Goal: Task Accomplishment & Management: Manage account settings

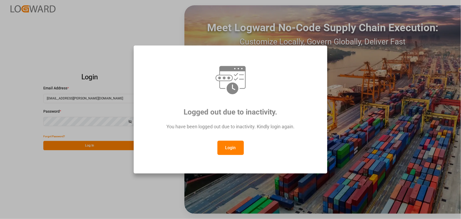
click at [233, 149] on button "Login" at bounding box center [230, 147] width 26 height 14
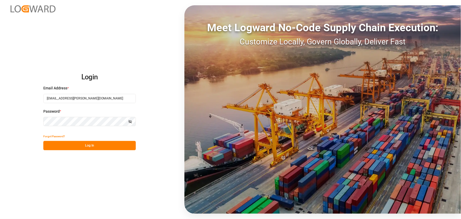
click at [92, 145] on button "Log In" at bounding box center [89, 145] width 92 height 9
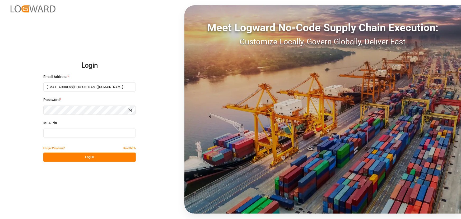
click at [70, 131] on input at bounding box center [89, 132] width 92 height 9
type input "104328"
click at [92, 154] on button "Log In" at bounding box center [89, 156] width 92 height 9
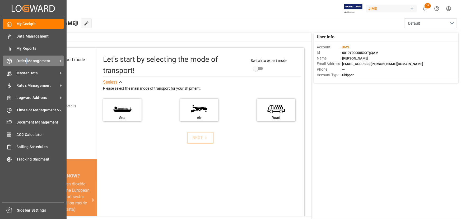
click at [26, 60] on span "Order Management" at bounding box center [38, 61] width 42 height 6
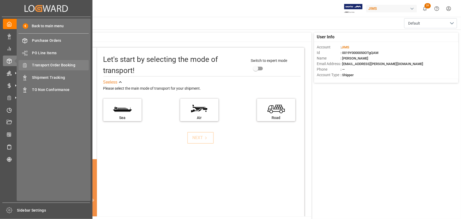
click at [53, 65] on span "Transport Order Booking" at bounding box center [60, 65] width 57 height 6
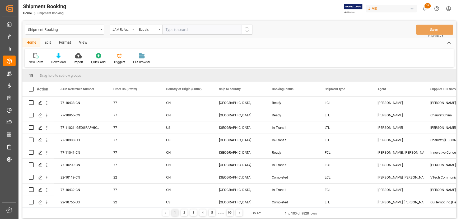
click at [159, 31] on div "Equals" at bounding box center [149, 30] width 26 height 10
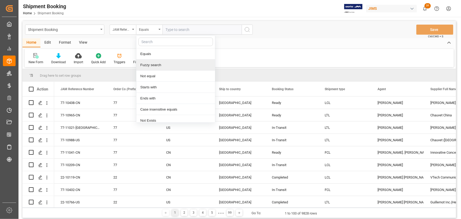
click at [159, 65] on div "Fuzzy search" at bounding box center [175, 64] width 79 height 11
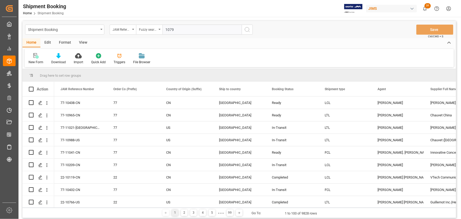
type input "10793"
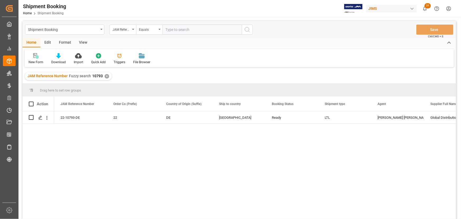
click at [79, 41] on div "View" at bounding box center [83, 42] width 16 height 9
click at [35, 58] on icon at bounding box center [33, 55] width 5 height 5
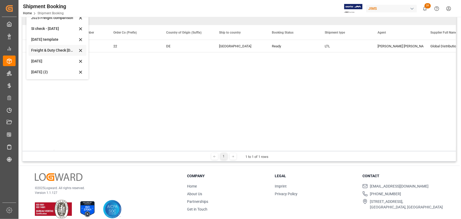
scroll to position [72, 0]
click at [41, 70] on div "[DATE] (2)" at bounding box center [54, 72] width 46 height 6
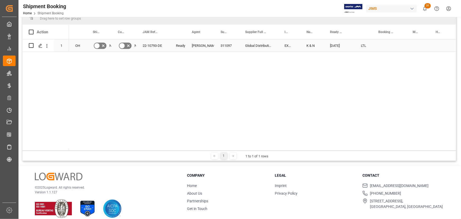
click at [227, 45] on div "311097" at bounding box center [226, 45] width 25 height 12
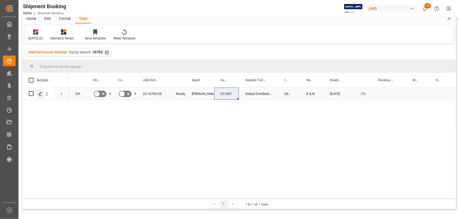
click at [40, 95] on icon "Press SPACE to select this row." at bounding box center [40, 94] width 4 height 4
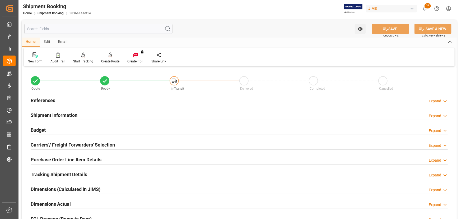
click at [40, 128] on h2 "Budget" at bounding box center [38, 129] width 15 height 7
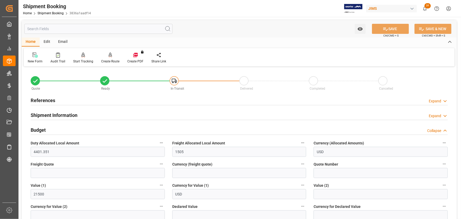
click at [40, 128] on h2 "Budget" at bounding box center [38, 129] width 15 height 7
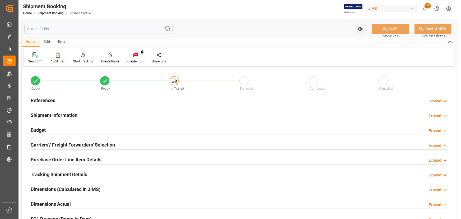
scroll to position [24, 0]
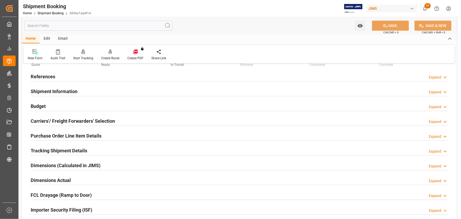
click at [55, 134] on h2 "Purchase Order Line Item Details" at bounding box center [66, 135] width 71 height 7
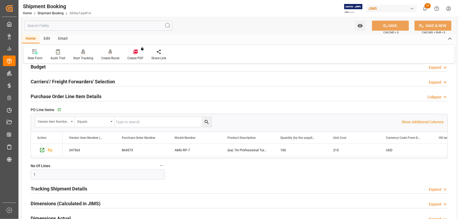
scroll to position [72, 0]
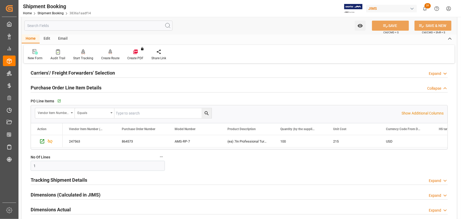
click at [54, 178] on h2 "Tracking Shipment Details" at bounding box center [59, 179] width 56 height 7
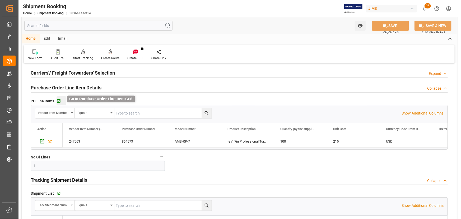
click at [58, 101] on icon "button" at bounding box center [58, 100] width 3 height 3
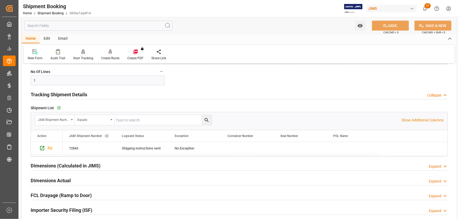
scroll to position [216, 0]
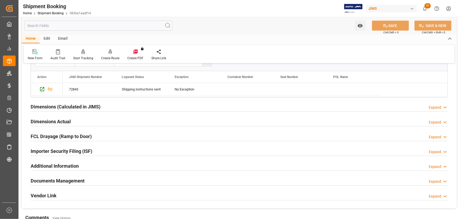
click at [66, 178] on h2 "Documents Management" at bounding box center [58, 180] width 54 height 7
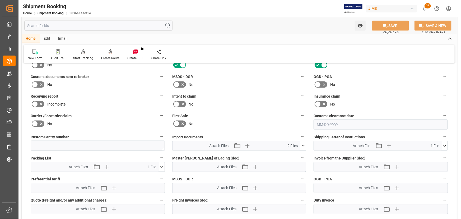
scroll to position [360, 0]
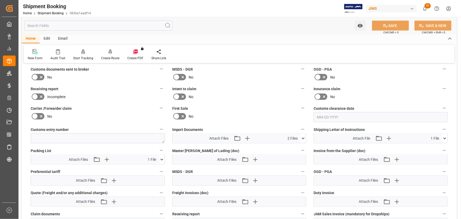
click at [302, 137] on icon at bounding box center [303, 138] width 6 height 6
click at [175, 146] on div "3025308367.pdf" at bounding box center [239, 148] width 128 height 6
click at [289, 147] on icon at bounding box center [289, 148] width 4 height 4
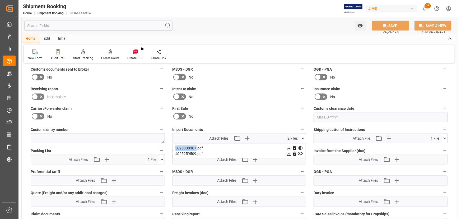
click at [289, 147] on icon at bounding box center [289, 148] width 4 height 4
click at [290, 153] on icon at bounding box center [289, 154] width 6 height 6
click at [289, 153] on icon at bounding box center [289, 153] width 4 height 4
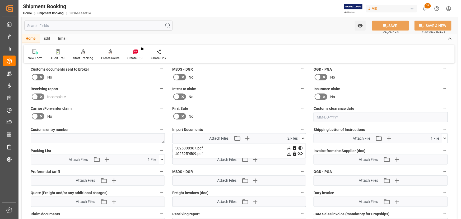
click at [188, 151] on div "4025259509.pdf" at bounding box center [239, 154] width 128 height 6
click at [192, 151] on div "4025259509.pdf" at bounding box center [239, 154] width 128 height 6
click at [289, 153] on icon at bounding box center [289, 153] width 4 height 4
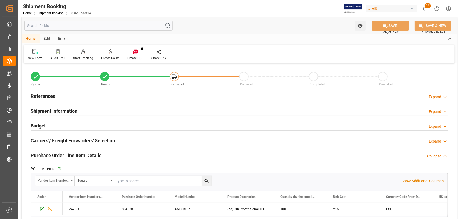
scroll to position [0, 0]
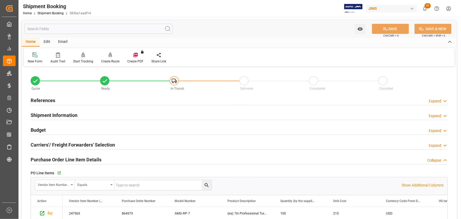
click at [42, 128] on h2 "Budget" at bounding box center [38, 129] width 15 height 7
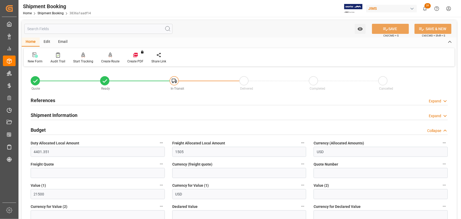
click at [42, 128] on h2 "Budget" at bounding box center [38, 129] width 15 height 7
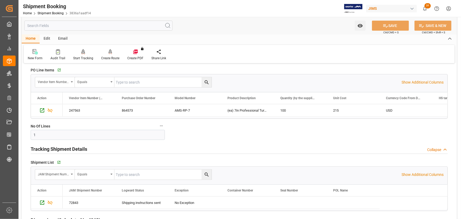
scroll to position [72, 0]
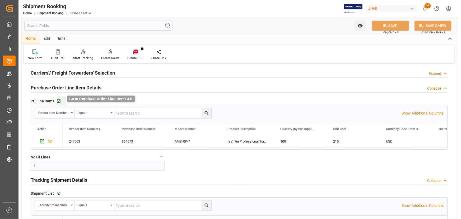
click at [59, 100] on icon "button" at bounding box center [58, 101] width 4 height 4
click at [58, 100] on icon "button" at bounding box center [58, 101] width 4 height 4
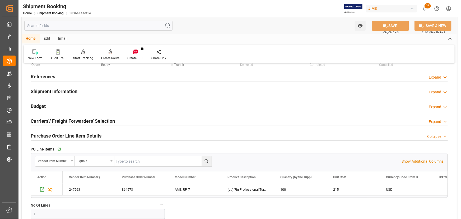
scroll to position [0, 0]
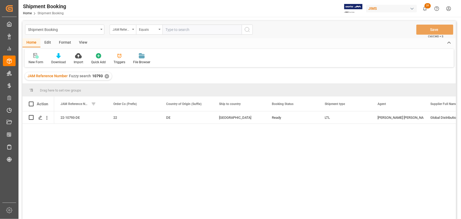
click at [82, 42] on div "View" at bounding box center [83, 42] width 16 height 9
click at [32, 60] on div "Default" at bounding box center [34, 62] width 10 height 5
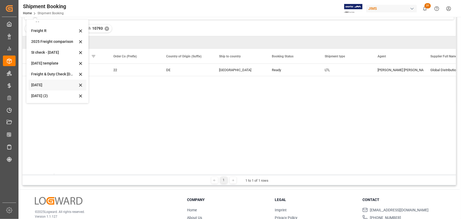
scroll to position [48, 0]
click at [49, 95] on div "[DATE] (2)" at bounding box center [54, 96] width 46 height 6
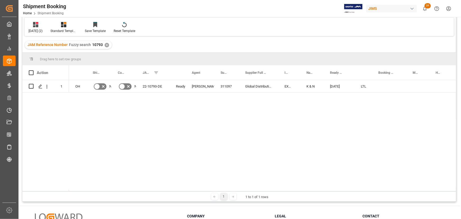
scroll to position [24, 0]
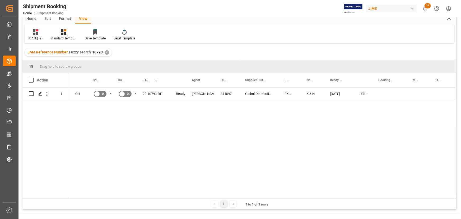
click at [83, 17] on header "Shipment Booking Home Shipment Booking JIMS 31 Notifications Only show unread A…" at bounding box center [238, 8] width 446 height 17
click at [37, 33] on icon at bounding box center [35, 31] width 5 height 5
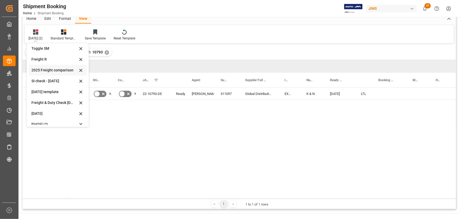
scroll to position [40, 0]
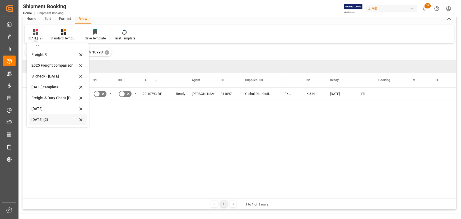
click at [42, 118] on div "[DATE] (2)" at bounding box center [54, 120] width 46 height 6
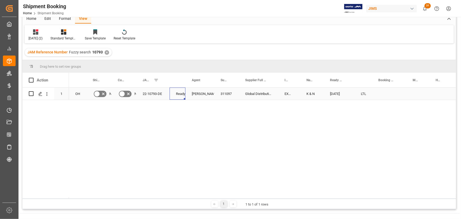
click at [179, 94] on div "Ready" at bounding box center [177, 94] width 3 height 12
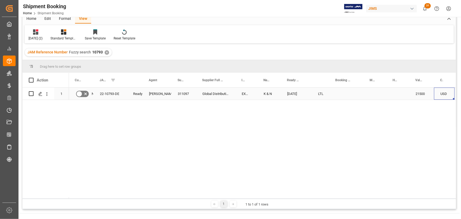
scroll to position [0, 65]
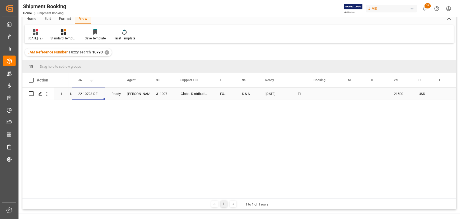
click at [93, 91] on div "22-10793-DE" at bounding box center [88, 93] width 33 height 12
click at [120, 100] on div "OH No No 22-10793-DE Ready [PERSON_NAME] [PERSON_NAME] 311097 Global Distributi…" at bounding box center [262, 142] width 387 height 111
click at [83, 93] on div "22-10793-DE" at bounding box center [88, 93] width 33 height 12
click at [318, 94] on div "Press SPACE to select this row." at bounding box center [324, 93] width 34 height 12
click at [350, 91] on div "Press SPACE to select this row." at bounding box center [353, 93] width 23 height 12
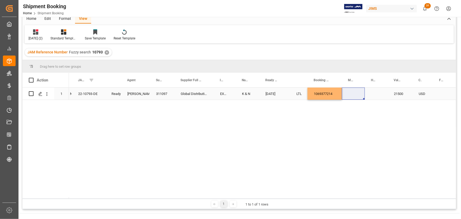
click at [349, 93] on div "Press SPACE to select this row." at bounding box center [353, 93] width 23 height 12
click at [350, 96] on input "Press SPACE to select this row." at bounding box center [353, 97] width 15 height 10
paste input "BANQ1069377214"
type input "BANQ1069377214"
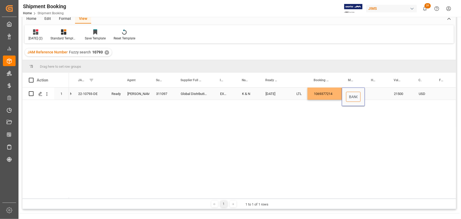
scroll to position [0, 22]
click at [375, 90] on div "Press SPACE to select this row." at bounding box center [375, 93] width 23 height 12
click at [353, 95] on div "BANQ1069377214" at bounding box center [353, 93] width 23 height 12
drag, startPoint x: 363, startPoint y: 98, endPoint x: 376, endPoint y: 98, distance: 13.2
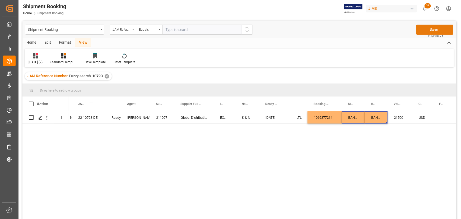
click at [438, 28] on button "Save" at bounding box center [434, 30] width 37 height 10
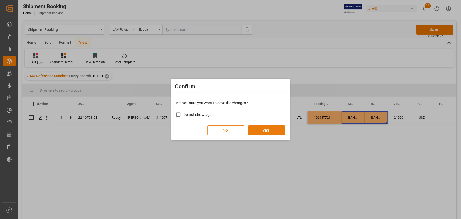
click at [258, 129] on button "YES" at bounding box center [266, 130] width 37 height 10
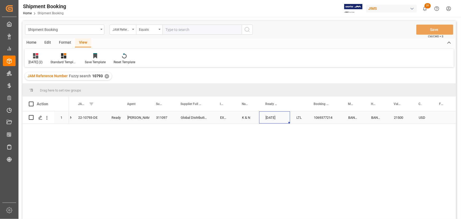
click at [270, 116] on div "[DATE]" at bounding box center [274, 117] width 31 height 12
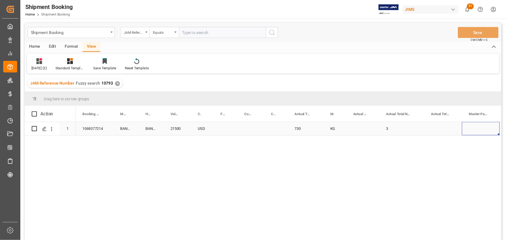
scroll to position [0, 333]
click at [364, 116] on div "Press SPACE to select this row." at bounding box center [373, 117] width 34 height 12
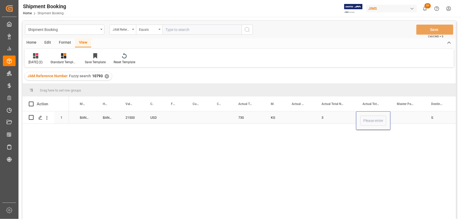
click at [364, 116] on input "Press SPACE to select this row." at bounding box center [373, 120] width 26 height 10
click at [366, 117] on input "Press SPACE to select this row." at bounding box center [373, 120] width 26 height 10
type input "4.128"
click at [403, 119] on div "Press SPACE to select this row." at bounding box center [407, 117] width 34 height 12
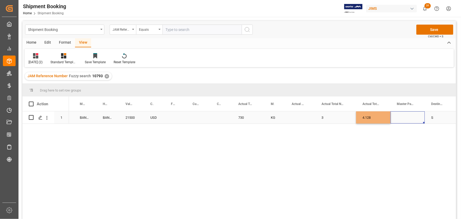
click at [403, 119] on div "Press SPACE to select this row." at bounding box center [407, 117] width 34 height 12
click at [415, 121] on icon "open menu" at bounding box center [414, 120] width 6 height 6
click at [412, 137] on div "CBM" at bounding box center [407, 135] width 25 height 18
type input "CBM"
click at [339, 120] on div "3" at bounding box center [335, 117] width 41 height 12
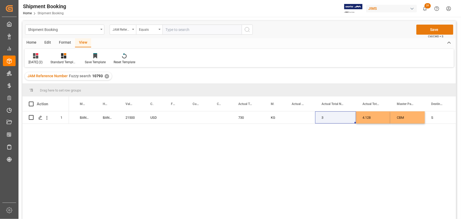
click at [443, 29] on button "Save" at bounding box center [434, 30] width 37 height 10
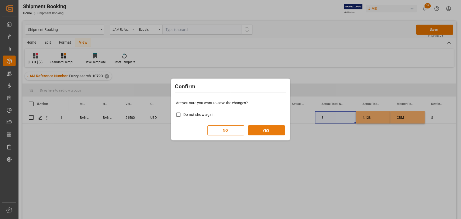
click at [276, 128] on button "YES" at bounding box center [266, 130] width 37 height 10
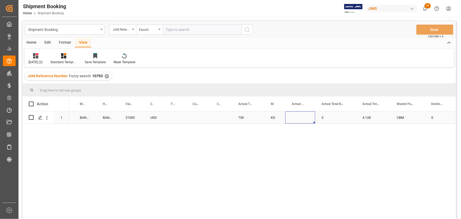
click at [296, 117] on div "Press SPACE to select this row." at bounding box center [300, 117] width 30 height 12
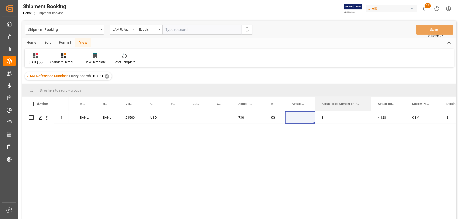
drag, startPoint x: 355, startPoint y: 102, endPoint x: 356, endPoint y: 112, distance: 10.3
click at [370, 106] on div at bounding box center [371, 103] width 2 height 15
click at [297, 119] on div "Press SPACE to select this row." at bounding box center [300, 117] width 30 height 12
click at [298, 119] on input "Press SPACE to select this row." at bounding box center [299, 120] width 21 height 10
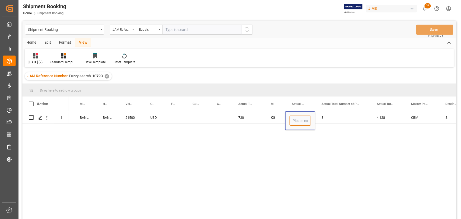
type input "3"
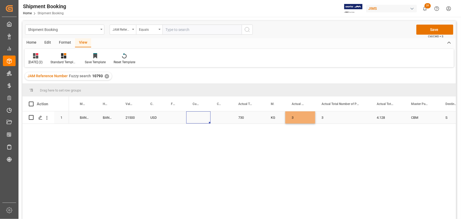
click at [200, 120] on div "Press SPACE to select this row." at bounding box center [198, 117] width 24 height 12
click at [429, 31] on button "Save" at bounding box center [434, 30] width 37 height 10
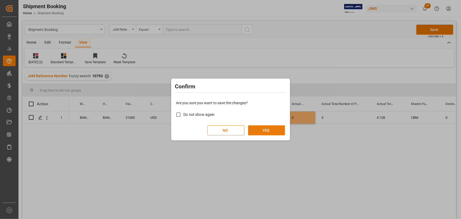
click at [269, 125] on div "NO YES" at bounding box center [230, 130] width 109 height 10
click at [271, 130] on button "YES" at bounding box center [266, 130] width 37 height 10
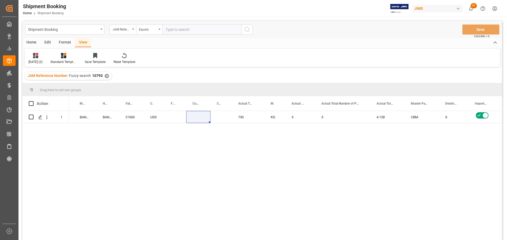
click at [250, 186] on div "[DATE] LTL 1069377214 BANQ1069377214 BANQ1069377214 21500 USD 730 KG 3 3 4.128 …" at bounding box center [285, 177] width 433 height 133
click at [172, 117] on div "Press SPACE to select this row." at bounding box center [175, 117] width 22 height 12
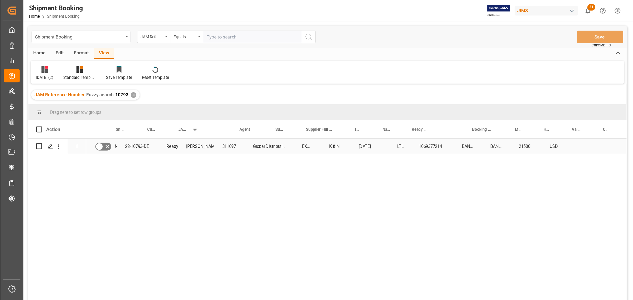
scroll to position [0, 0]
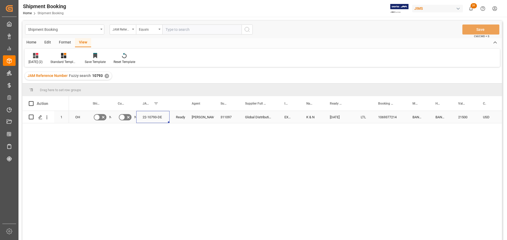
click at [151, 117] on div "22-10793-DE" at bounding box center [152, 117] width 33 height 12
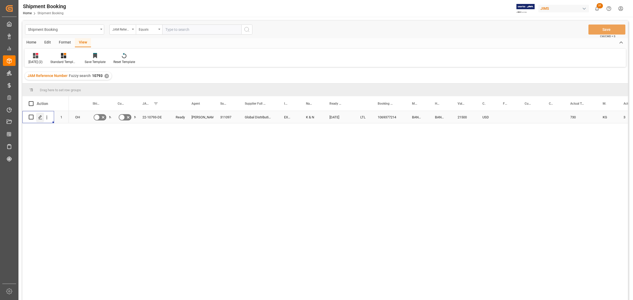
click at [39, 116] on icon "Press SPACE to select this row." at bounding box center [40, 117] width 4 height 4
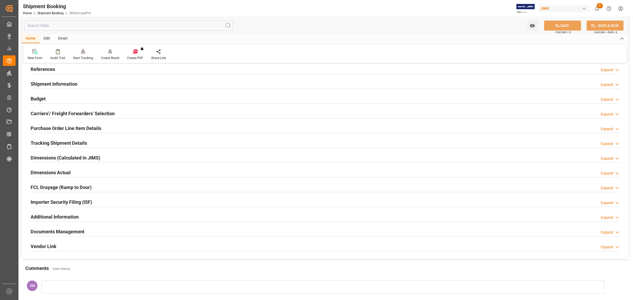
scroll to position [66, 0]
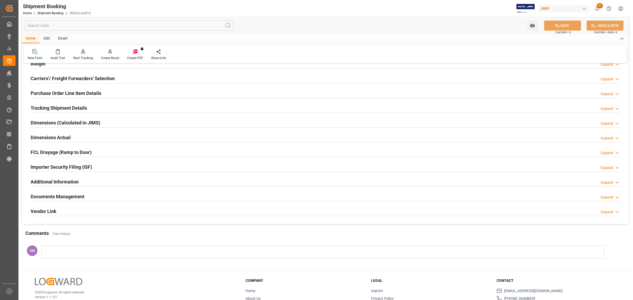
click at [50, 168] on h2 "Importer Security Filing (ISF)" at bounding box center [61, 167] width 61 height 7
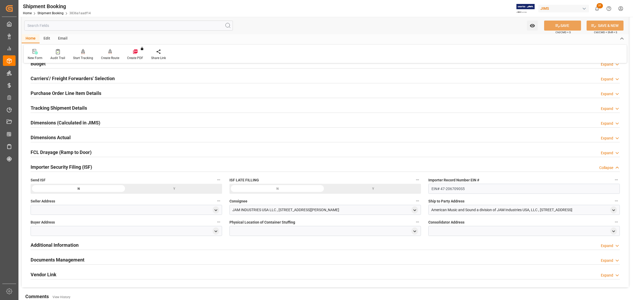
click at [98, 210] on div at bounding box center [127, 210] width 192 height 10
click at [69, 211] on div at bounding box center [127, 210] width 192 height 10
click at [57, 208] on div at bounding box center [127, 210] width 192 height 10
click at [48, 213] on div at bounding box center [127, 210] width 192 height 10
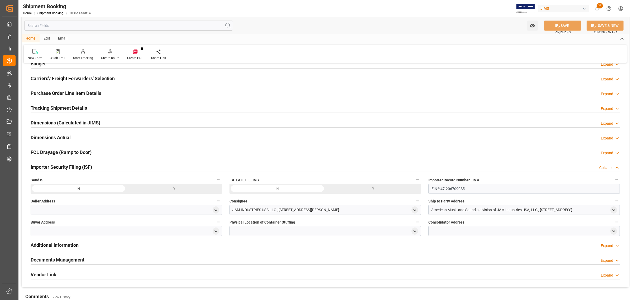
click at [45, 211] on div at bounding box center [127, 210] width 192 height 10
click at [51, 209] on div at bounding box center [127, 210] width 192 height 10
click at [48, 211] on div at bounding box center [127, 210] width 192 height 10
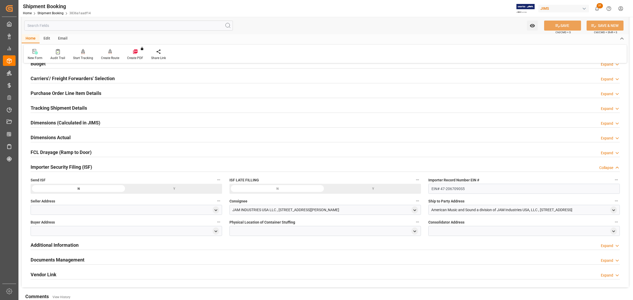
click at [35, 211] on div at bounding box center [127, 210] width 192 height 10
click at [459, 204] on span "Ship to Party Address" at bounding box center [447, 202] width 36 height 6
click at [460, 204] on button "Ship to Party Address" at bounding box center [616, 201] width 7 height 7
click at [41, 212] on div at bounding box center [316, 150] width 633 height 300
click at [39, 218] on div at bounding box center [127, 231] width 192 height 10
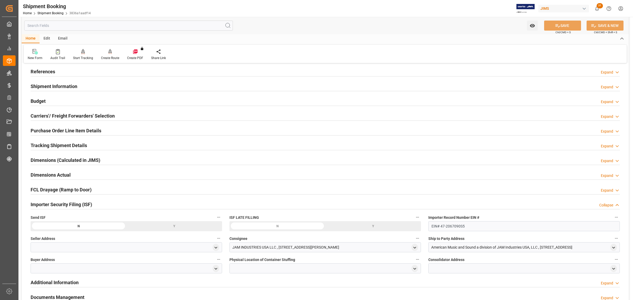
scroll to position [0, 0]
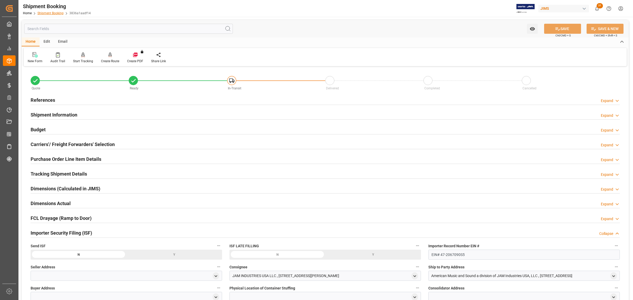
click at [46, 14] on link "Shipment Booking" at bounding box center [50, 13] width 26 height 4
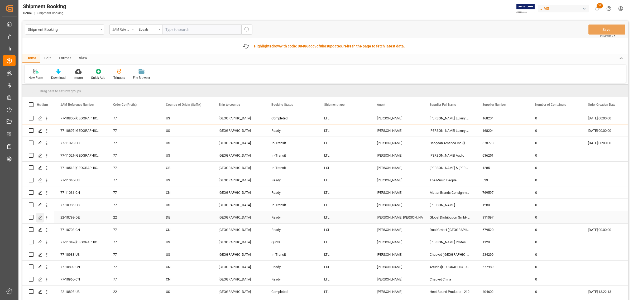
click at [39, 218] on div "Press SPACE to select this row." at bounding box center [40, 230] width 8 height 10
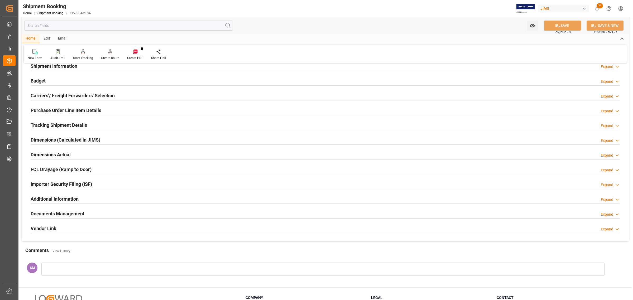
scroll to position [66, 0]
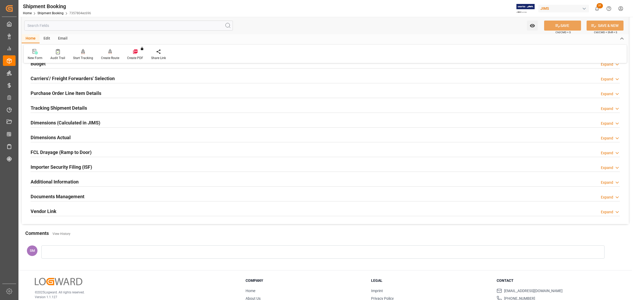
click at [37, 166] on h2 "Importer Security Filing (ISF)" at bounding box center [61, 167] width 61 height 7
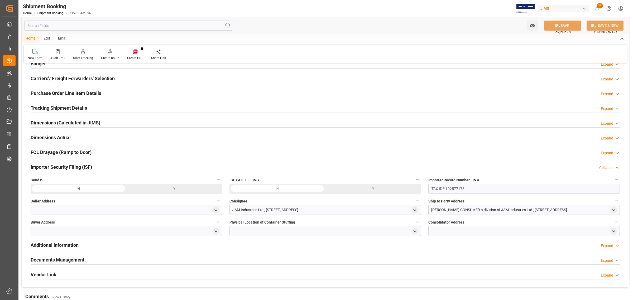
click at [42, 209] on div at bounding box center [127, 210] width 192 height 10
click at [43, 209] on div at bounding box center [127, 210] width 192 height 10
click at [43, 210] on div at bounding box center [127, 210] width 192 height 10
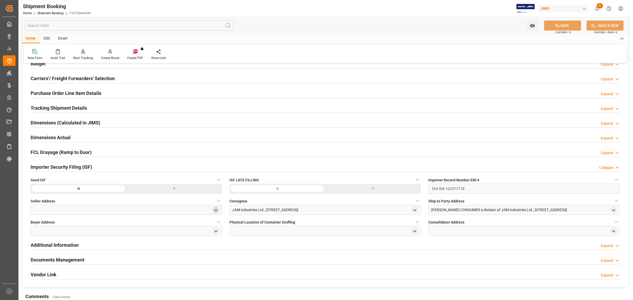
click at [215, 209] on icon "open menu" at bounding box center [216, 210] width 4 height 4
click at [49, 218] on input at bounding box center [119, 226] width 168 height 10
paste input "GLOBAL DISTRIBUTION GMBH , [STREET_ADDRESS]"
type input "GLOBAL DISTRIBUTION GMBH , [STREET_ADDRESS]"
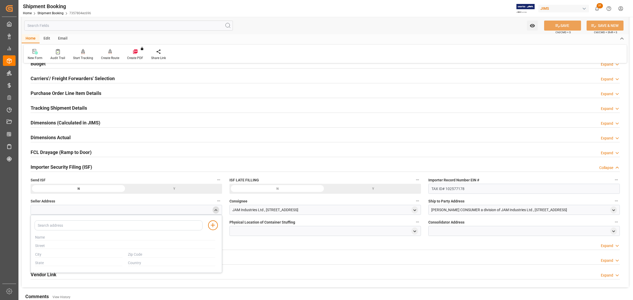
scroll to position [0, 0]
click at [190, 218] on div at bounding box center [125, 237] width 186 height 9
click at [73, 218] on input at bounding box center [119, 226] width 168 height 10
click at [173, 218] on input "text" at bounding box center [125, 246] width 180 height 6
click at [272, 218] on div "Additional Information Expand" at bounding box center [326, 245] width 590 height 10
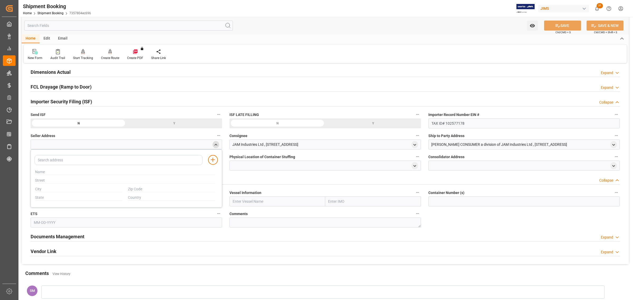
scroll to position [132, 0]
click at [56, 169] on input "text" at bounding box center [125, 172] width 180 height 6
paste input "GLOBAL DISTRIBUTION GMBH"
type input "GLOBAL DISTRIBUTION GMBH"
click at [48, 182] on input "text" at bounding box center [125, 180] width 180 height 6
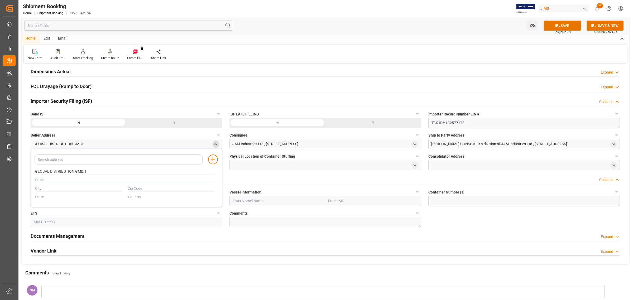
click at [73, 181] on input "text" at bounding box center [125, 180] width 180 height 6
paste input "[STREET_ADDRESS]"
type input "[STREET_ADDRESS]"
click at [68, 187] on input "text" at bounding box center [78, 189] width 87 height 6
paste input "MUENSTER"
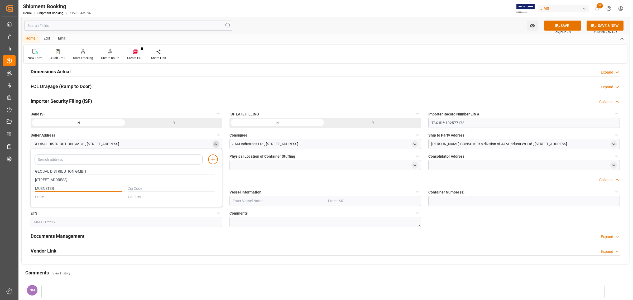
type input "MUENSTER"
click at [152, 184] on div "[STREET_ADDRESS]" at bounding box center [125, 180] width 186 height 9
click at [149, 190] on input "text" at bounding box center [171, 189] width 87 height 6
paste input "48153"
type input "48153"
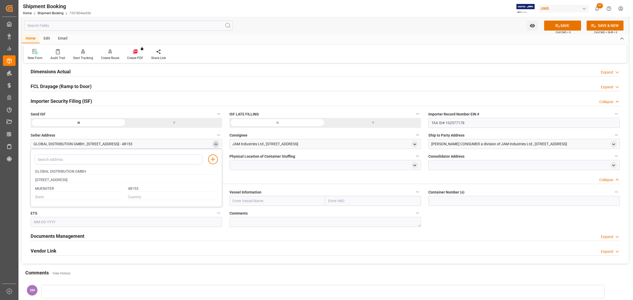
click at [70, 201] on div at bounding box center [78, 197] width 93 height 9
click at [69, 200] on input "text" at bounding box center [78, 198] width 87 height 6
paste input "[GEOGRAPHIC_DATA]"
type input "[GEOGRAPHIC_DATA]"
click at [147, 193] on div at bounding box center [171, 197] width 93 height 9
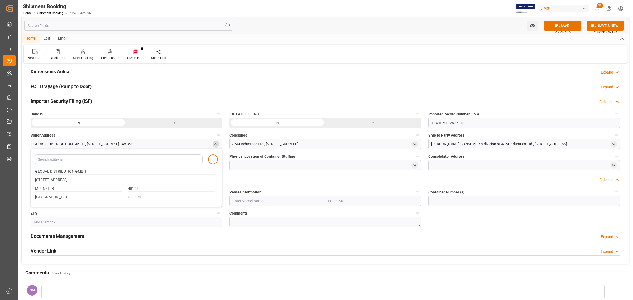
click at [146, 197] on input "text" at bounding box center [171, 198] width 87 height 6
paste input "DE"
type input "DE"
click at [145, 218] on input "text" at bounding box center [127, 222] width 192 height 10
click at [362, 218] on div "Vendor Link Expand" at bounding box center [326, 251] width 590 height 10
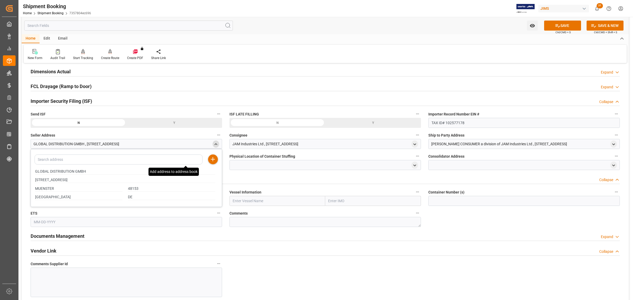
click at [212, 159] on icon at bounding box center [213, 159] width 6 height 6
click at [416, 165] on icon "open menu" at bounding box center [415, 165] width 4 height 4
click at [236, 192] on input "text" at bounding box center [324, 193] width 180 height 6
paste input "JOY REGION LOGISTICS LTD"
type input "JOY REGION LOGISTICS LTD"
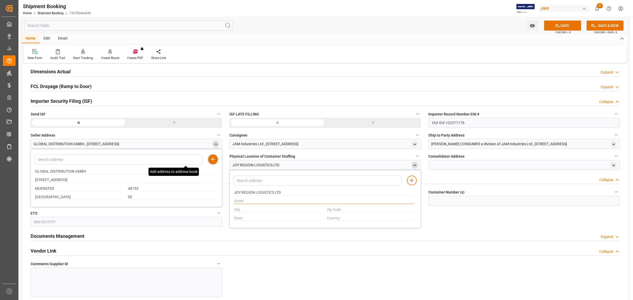
click at [249, 203] on input "text" at bounding box center [324, 201] width 180 height 6
paste input "[STREET_ADDRESS][PERSON_NAME]"
type input "[STREET_ADDRESS][PERSON_NAME]"
click at [254, 212] on input "text" at bounding box center [277, 210] width 87 height 6
paste input "[PERSON_NAME]"
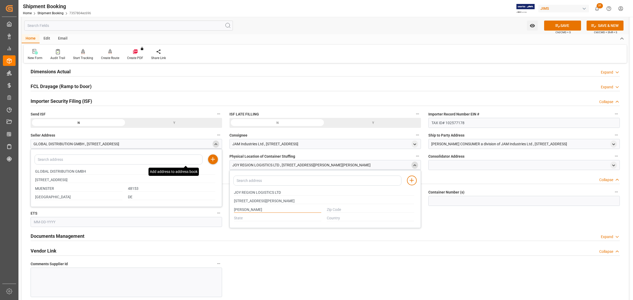
type input "[PERSON_NAME]"
click at [244, 218] on input "text" at bounding box center [277, 219] width 87 height 6
paste input "NEW TERRITORIES"
type input "NEW TERRITORIES"
click at [334, 217] on input "text" at bounding box center [370, 219] width 87 height 6
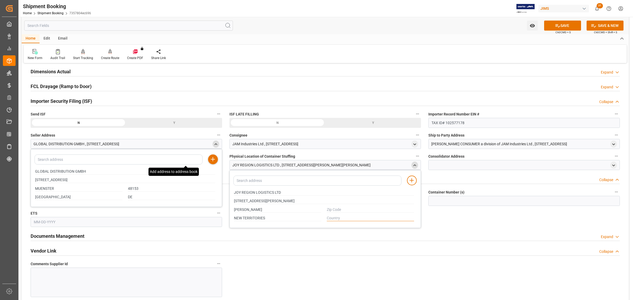
paste input "HK"
type input "HK"
click at [332, 218] on div "Documents Management Expand" at bounding box center [326, 236] width 590 height 10
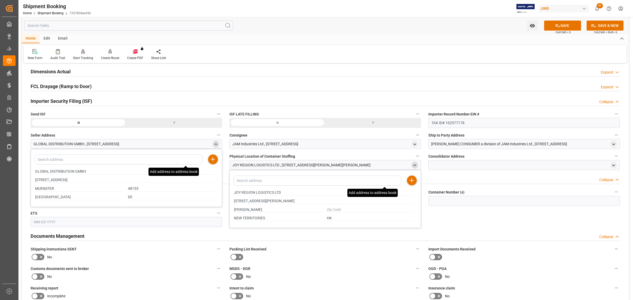
click at [412, 181] on line at bounding box center [412, 181] width 4 height 0
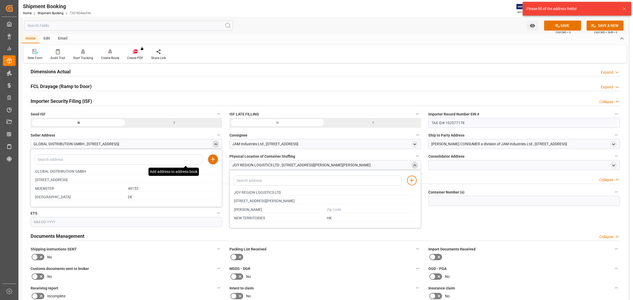
click at [347, 218] on label "Packing List Received" at bounding box center [326, 249] width 192 height 7
click at [414, 218] on button "Packing List Received" at bounding box center [417, 249] width 7 height 7
click at [457, 165] on div at bounding box center [316, 150] width 633 height 300
click at [332, 218] on label "Packing List Received" at bounding box center [326, 249] width 192 height 7
click at [414, 218] on button "Packing List Received" at bounding box center [417, 249] width 7 height 7
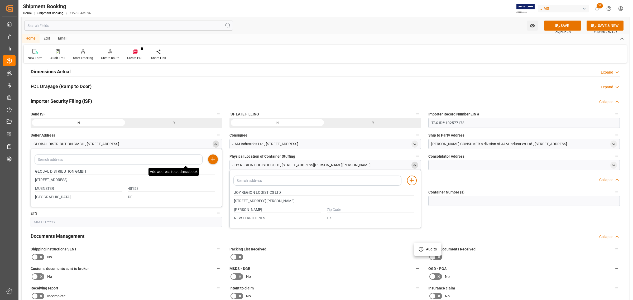
click at [52, 100] on div at bounding box center [316, 150] width 633 height 300
click at [460, 23] on button "SAVE" at bounding box center [562, 26] width 37 height 10
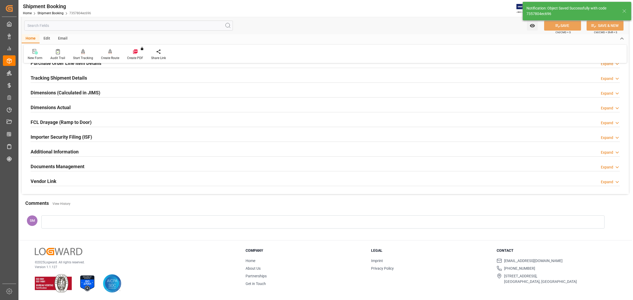
scroll to position [96, 0]
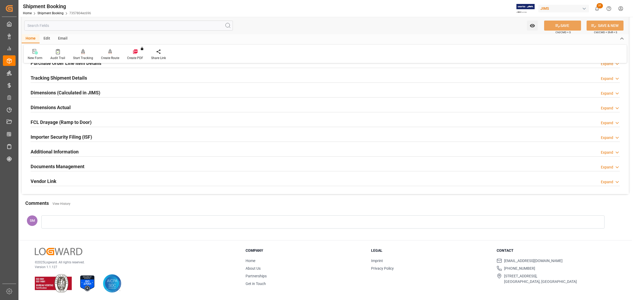
click at [54, 138] on h2 "Importer Security Filing (ISF)" at bounding box center [61, 137] width 61 height 7
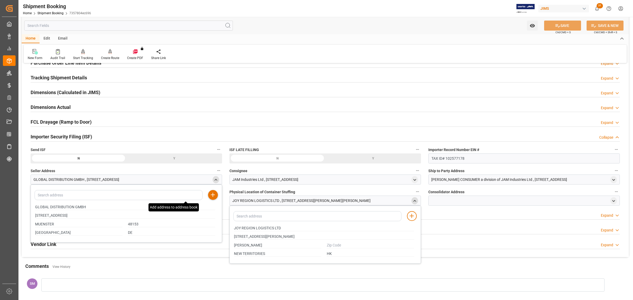
scroll to position [132, 0]
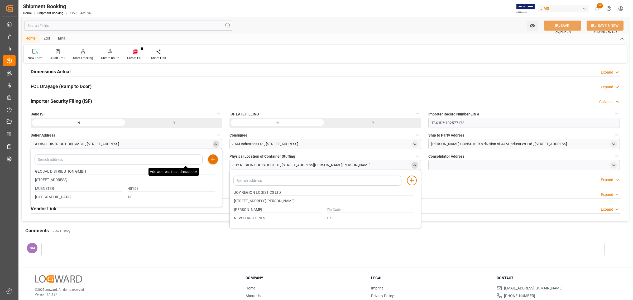
click at [371, 167] on div "JOY REGION LOGISTICS LTD , [STREET_ADDRESS][PERSON_NAME][PERSON_NAME]" at bounding box center [302, 166] width 138 height 6
click at [416, 166] on polyline "close menu" at bounding box center [415, 165] width 2 height 1
click at [460, 162] on div "open menu" at bounding box center [614, 165] width 7 height 7
click at [460, 164] on icon "open menu" at bounding box center [614, 165] width 4 height 4
click at [449, 192] on input "text" at bounding box center [523, 193] width 180 height 6
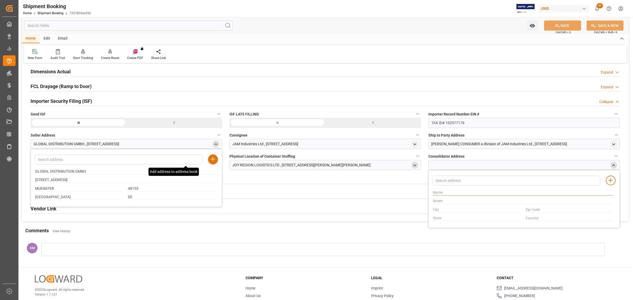
paste input "CHARTER LINK LOGISTICS LTD"
type input "CHARTER LINK LOGISTICS LTD"
click at [457, 203] on input "text" at bounding box center [523, 201] width 180 height 6
paste input "FLAT 1905 10 19F EVER GAIN [GEOGRAPHIC_DATA][STREET_ADDRESS]"
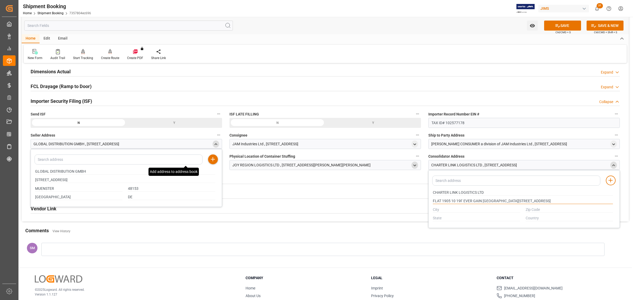
type input "FLAT 1905 10 19F EVER GAIN [GEOGRAPHIC_DATA][STREET_ADDRESS]"
click at [460, 212] on input "text" at bounding box center [476, 210] width 87 height 6
paste input "[PERSON_NAME]"
type input "[PERSON_NAME]"
click at [438, 218] on input "text" at bounding box center [476, 219] width 87 height 6
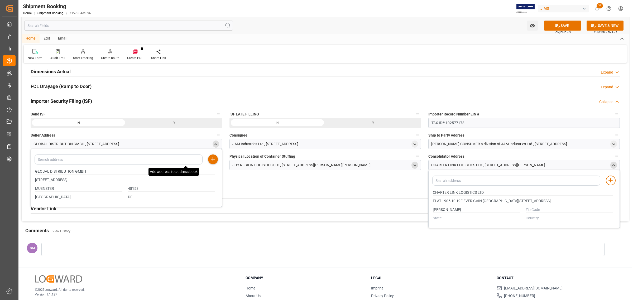
paste input "NEW TERRITORIES"
type input "NEW TERRITORIES"
click at [460, 218] on input "text" at bounding box center [569, 219] width 87 height 6
paste input "HK"
type input "HK"
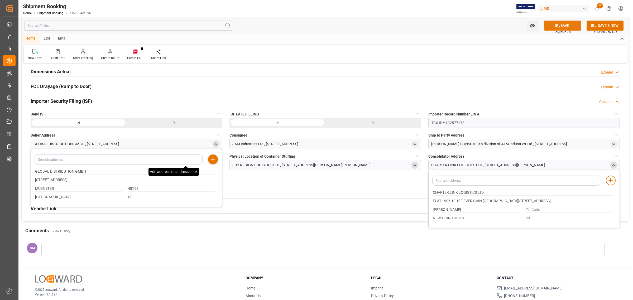
click at [460, 23] on button "SAVE" at bounding box center [562, 26] width 37 height 10
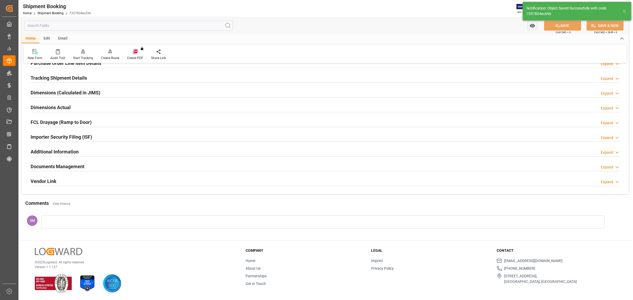
scroll to position [96, 0]
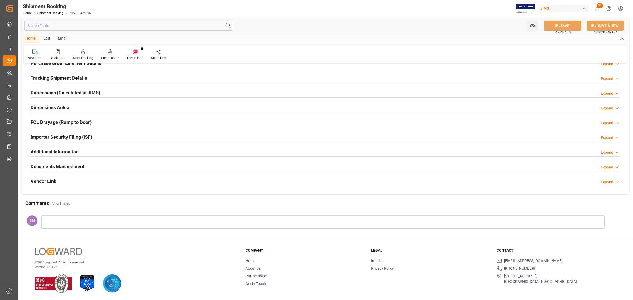
click at [51, 136] on h2 "Importer Security Filing (ISF)" at bounding box center [61, 137] width 61 height 7
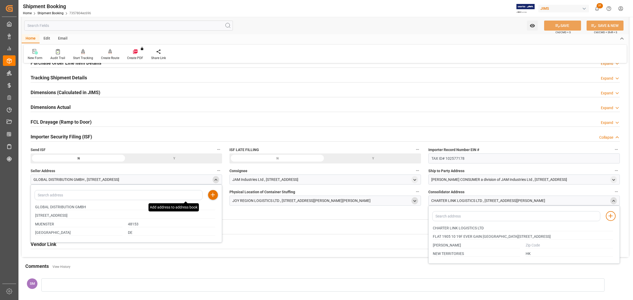
scroll to position [132, 0]
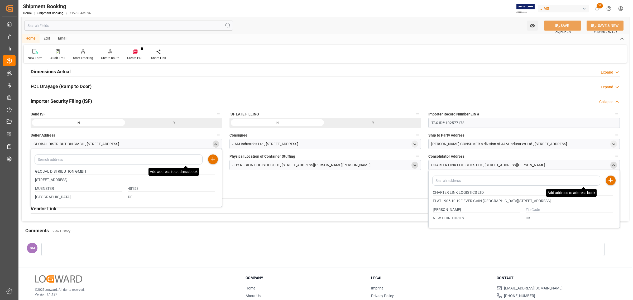
click at [460, 177] on div "Add address to address book" at bounding box center [611, 181] width 10 height 10
click at [460, 180] on icon at bounding box center [611, 180] width 6 height 6
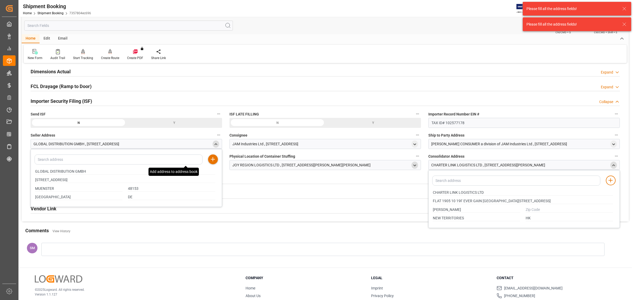
click at [379, 193] on div "Documents Management Expand" at bounding box center [326, 194] width 590 height 10
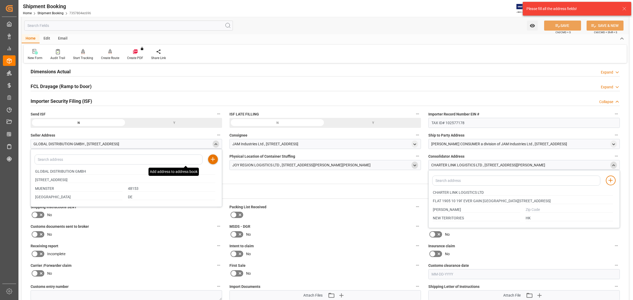
click at [347, 176] on div "Additional Information Expand" at bounding box center [326, 179] width 590 height 10
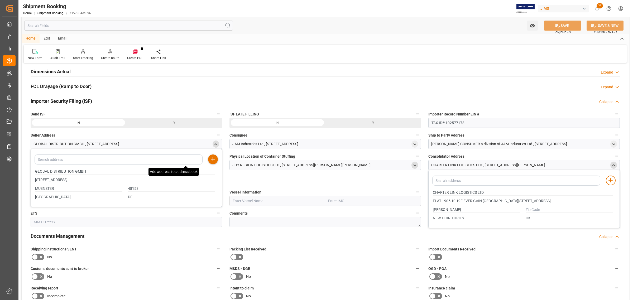
click at [436, 166] on div "CHARTER LINK LOGISTICS LTD , [STREET_ADDRESS][PERSON_NAME]" at bounding box center [489, 166] width 114 height 6
click at [460, 165] on icon "close menu" at bounding box center [614, 165] width 4 height 4
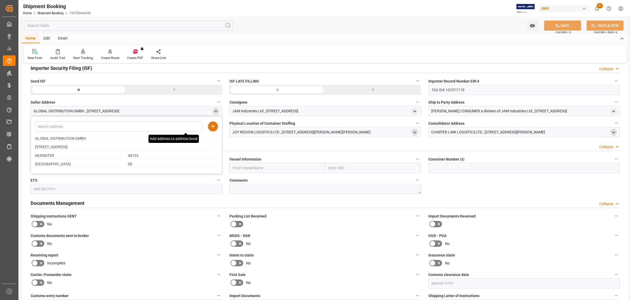
click at [213, 111] on div "close menu" at bounding box center [216, 111] width 7 height 7
click at [215, 111] on polyline "close menu" at bounding box center [216, 111] width 2 height 1
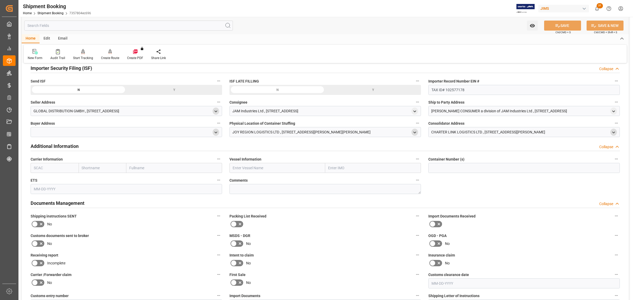
click at [214, 131] on icon "open menu" at bounding box center [216, 132] width 4 height 4
click at [46, 157] on input "text" at bounding box center [125, 160] width 180 height 6
paste input "JAM INDUSTRIES USA LLC"
type input "JAM INDUSTRIES USA LLC"
click at [45, 167] on input "text" at bounding box center [125, 168] width 180 height 6
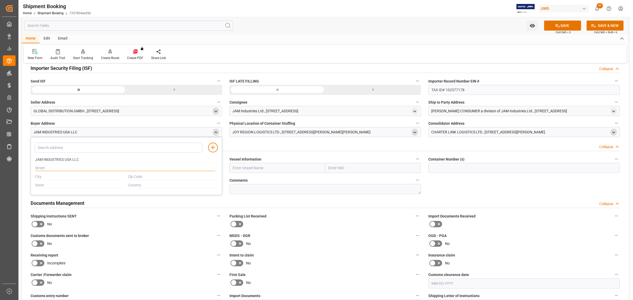
click at [60, 165] on input "text" at bounding box center [125, 168] width 180 height 6
paste input "[STREET_ADDRESS]"
type input "[STREET_ADDRESS]"
click at [50, 174] on div "JAM INDUSTRIES USA LLC [STREET_ADDRESS]" at bounding box center [125, 172] width 186 height 34
click at [50, 176] on input "text" at bounding box center [78, 177] width 87 height 6
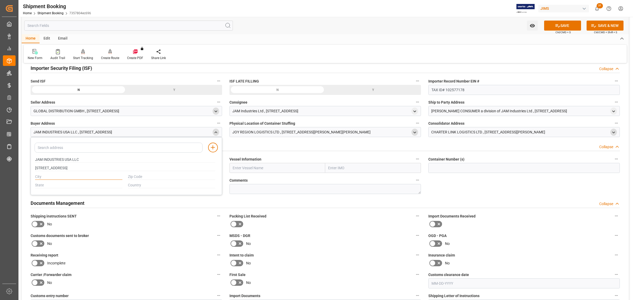
paste input "[GEOGRAPHIC_DATA]"
type input "[GEOGRAPHIC_DATA]"
click at [143, 180] on input "text" at bounding box center [171, 177] width 87 height 6
paste input "06037"
type input "06037"
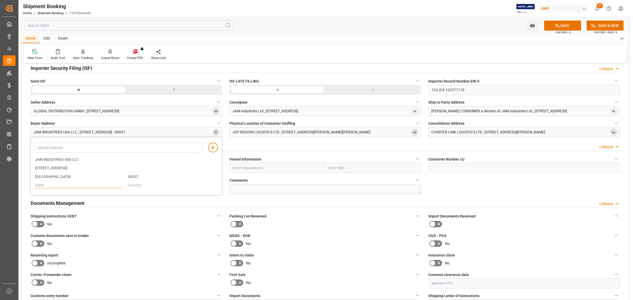
click at [47, 187] on input "text" at bounding box center [78, 186] width 87 height 6
paste input "CT"
type input "CT"
click at [140, 186] on input "text" at bounding box center [171, 186] width 87 height 6
paste input "US"
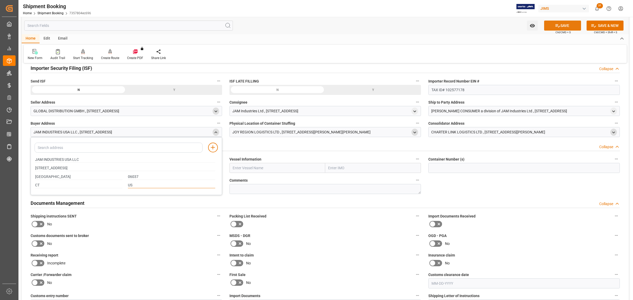
type input "US"
click at [460, 25] on button "SAVE" at bounding box center [562, 26] width 37 height 10
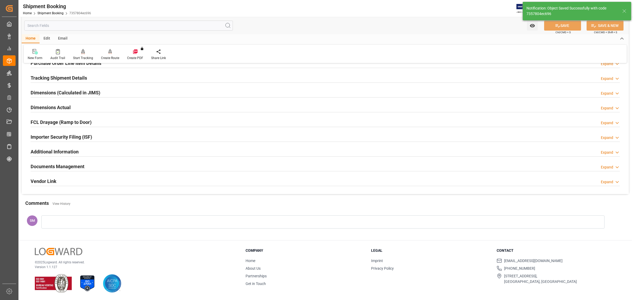
scroll to position [96, 0]
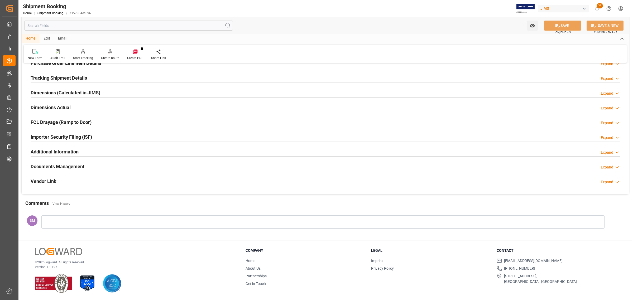
click at [63, 138] on h2 "Importer Security Filing (ISF)" at bounding box center [61, 137] width 61 height 7
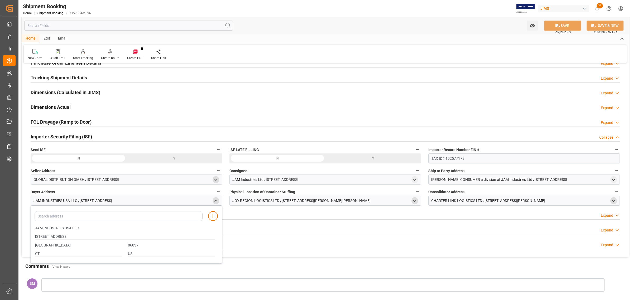
scroll to position [160, 0]
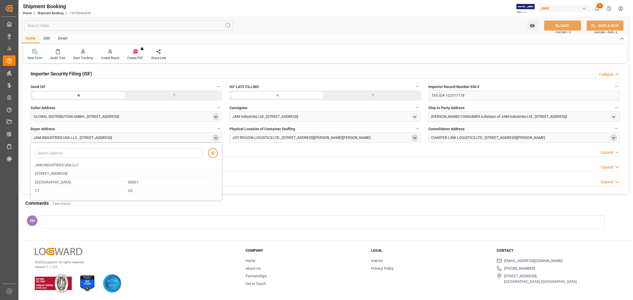
click at [215, 139] on icon "close menu" at bounding box center [216, 138] width 4 height 4
click at [460, 116] on icon "open menu" at bounding box center [614, 117] width 4 height 4
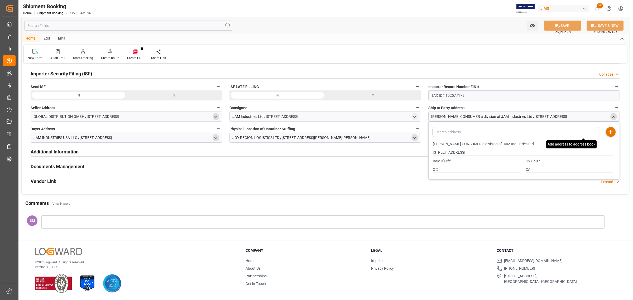
click at [460, 131] on icon at bounding box center [611, 132] width 6 height 6
drag, startPoint x: 531, startPoint y: 146, endPoint x: 413, endPoint y: 147, distance: 118.0
click at [413, 147] on div "Quote Ready In-Transit Delivered Completed Cancelled References Expand JAM Refe…" at bounding box center [326, 51] width 608 height 286
click at [400, 159] on div "Additional Information Expand" at bounding box center [325, 152] width 597 height 15
click at [460, 133] on icon at bounding box center [611, 132] width 6 height 6
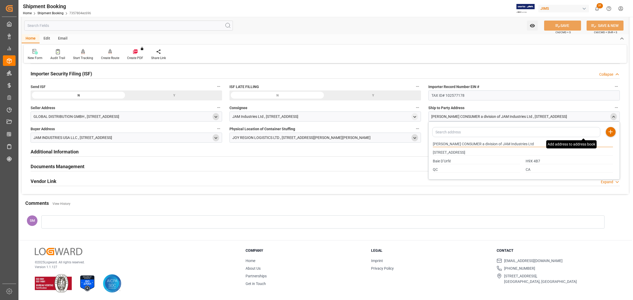
drag, startPoint x: 528, startPoint y: 144, endPoint x: 408, endPoint y: 139, distance: 120.2
click at [408, 139] on div "Quote Ready In-Transit Delivered Completed Cancelled References Expand JAM Refe…" at bounding box center [326, 51] width 608 height 286
paste input "AMERICAN MUSIC & SOUND A DIVISION OF JAM INDUSTRIES USA LLC"
type input "AMERICAN MUSIC & SOUND A DIVISION OF JAM INDUSTRIES USA LLC"
click at [460, 157] on div "Baie D’Urfé" at bounding box center [476, 161] width 93 height 9
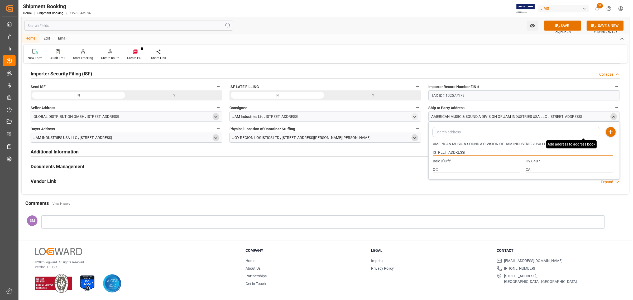
drag, startPoint x: 479, startPoint y: 154, endPoint x: 394, endPoint y: 152, distance: 85.0
click at [394, 152] on div "Quote Ready In-Transit Delivered Completed Cancelled References Expand JAM Refe…" at bounding box center [326, 51] width 608 height 286
paste input "[STREET_ADDRESS]"
type input "[STREET_ADDRESS]"
drag, startPoint x: 459, startPoint y: 161, endPoint x: 416, endPoint y: 161, distance: 43.0
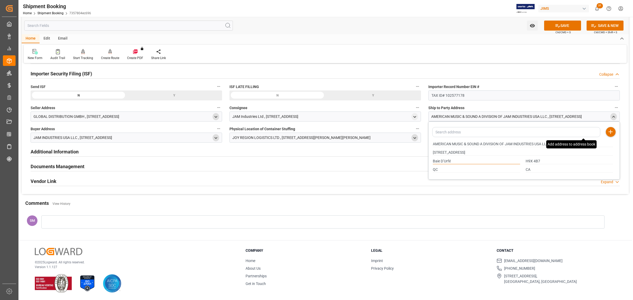
click at [416, 161] on div "Quote Ready In-Transit Delivered Completed Cancelled References Expand JAM Refe…" at bounding box center [326, 51] width 608 height 286
paste input "SOUTHAVEN"
type input "SOUTHAVEN"
drag, startPoint x: 539, startPoint y: 162, endPoint x: 518, endPoint y: 162, distance: 20.9
click at [460, 162] on div "[STREET_ADDRESS]" at bounding box center [523, 161] width 186 height 9
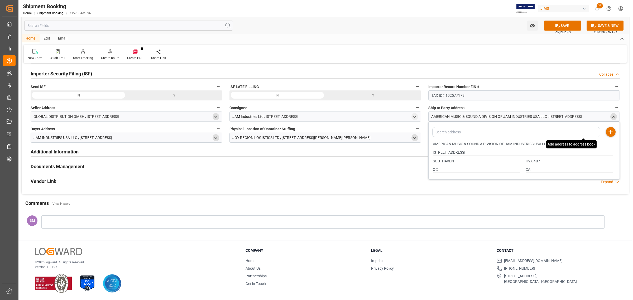
paste input "38672"
type input "38672"
drag, startPoint x: 451, startPoint y: 168, endPoint x: 430, endPoint y: 168, distance: 21.1
click at [430, 168] on div "QC" at bounding box center [476, 170] width 93 height 9
paste input "MS"
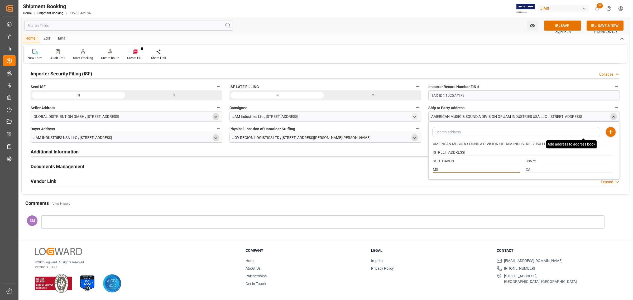
type input "MS"
drag, startPoint x: 542, startPoint y: 171, endPoint x: 512, endPoint y: 170, distance: 29.8
click at [460, 170] on div "MS CA" at bounding box center [523, 170] width 186 height 9
paste input "US"
type input "US"
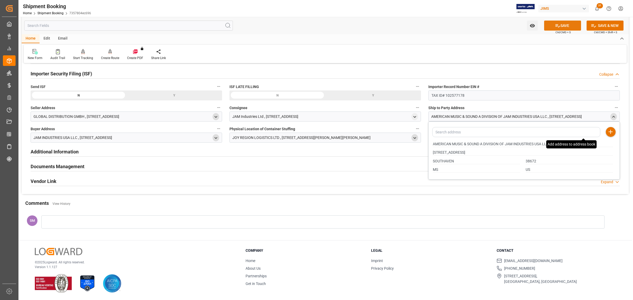
click at [460, 25] on button "SAVE" at bounding box center [562, 26] width 37 height 10
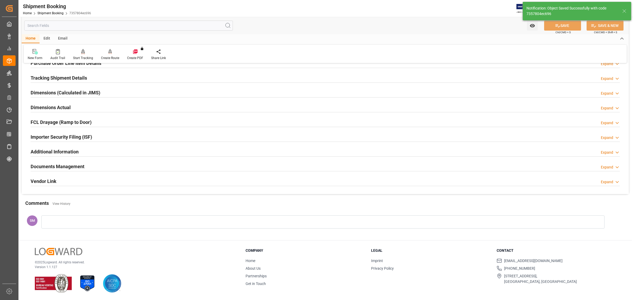
scroll to position [96, 0]
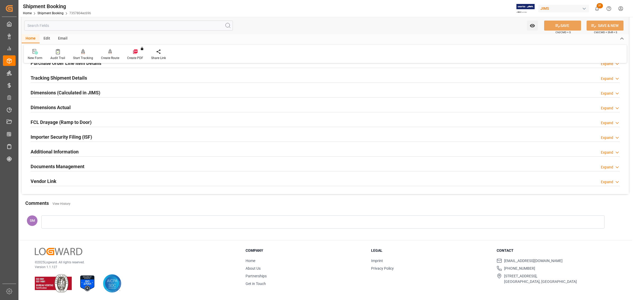
click at [55, 137] on h2 "Importer Security Filing (ISF)" at bounding box center [61, 137] width 61 height 7
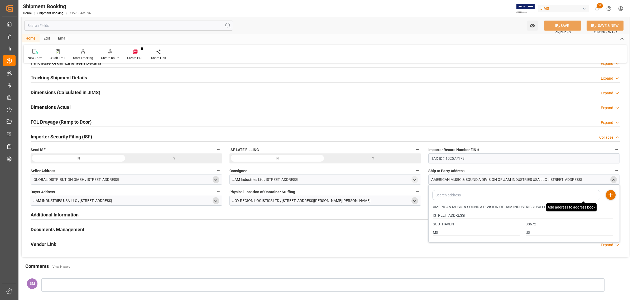
scroll to position [160, 0]
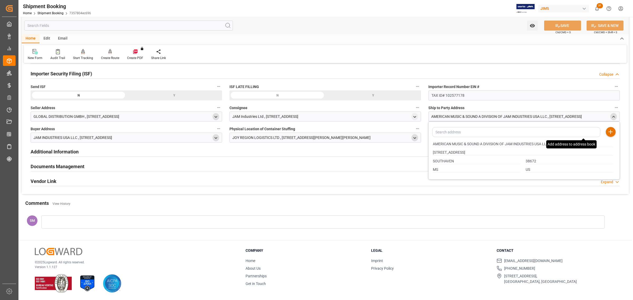
click at [460, 117] on icon "close menu" at bounding box center [614, 117] width 4 height 4
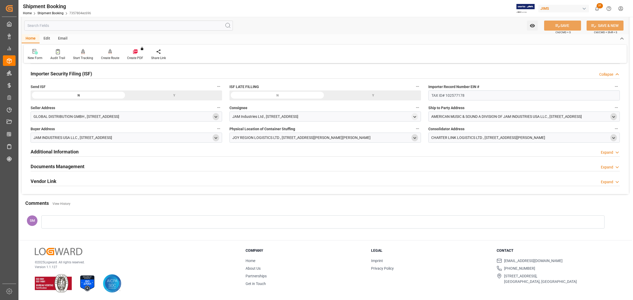
click at [460, 115] on icon "open menu" at bounding box center [614, 117] width 4 height 4
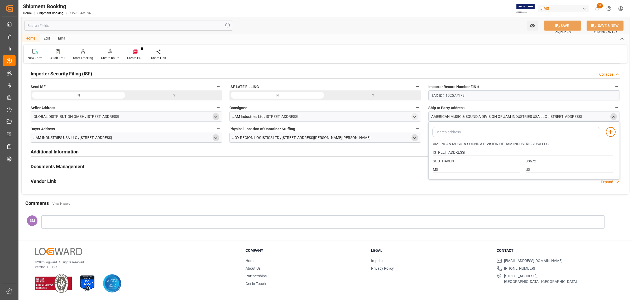
click at [460, 118] on icon "close menu" at bounding box center [614, 117] width 4 height 4
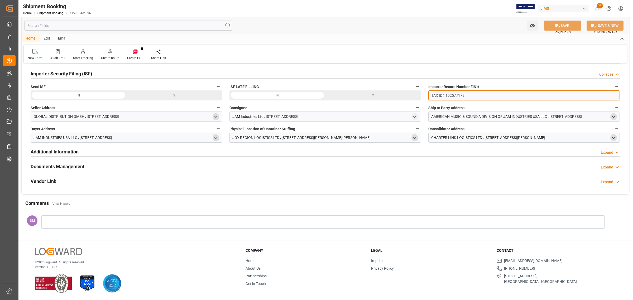
drag, startPoint x: 489, startPoint y: 96, endPoint x: 408, endPoint y: 94, distance: 80.8
click at [408, 94] on div "Quote Ready In-Transit Delivered Completed Cancelled References Expand JAM Refe…" at bounding box center [326, 51] width 608 height 286
paste input "EIN# 47-2067090S5"
type input "EIN# 47-2067090S5"
click at [460, 26] on button "SAVE" at bounding box center [562, 26] width 37 height 10
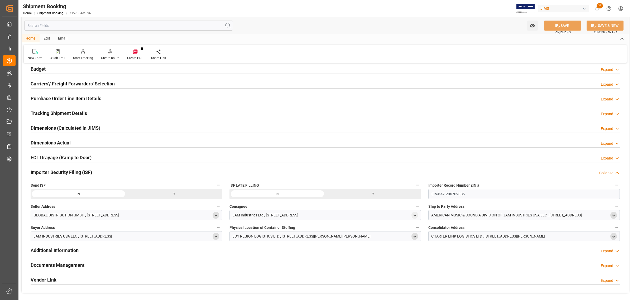
scroll to position [0, 0]
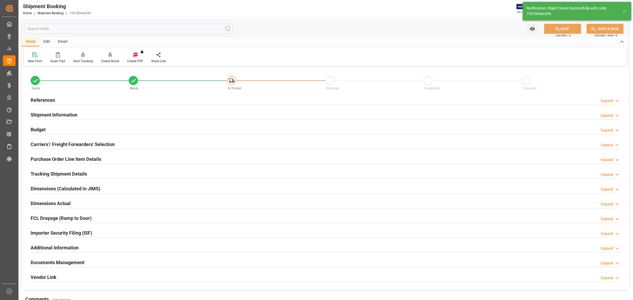
click at [45, 100] on h2 "References" at bounding box center [43, 100] width 25 height 7
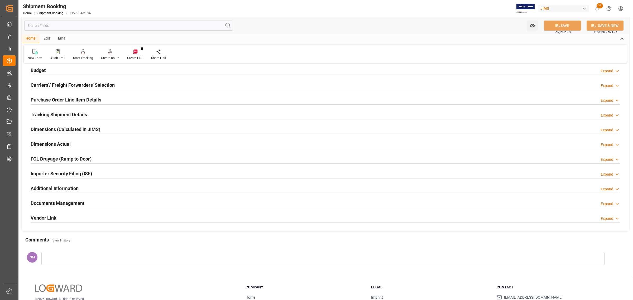
scroll to position [198, 0]
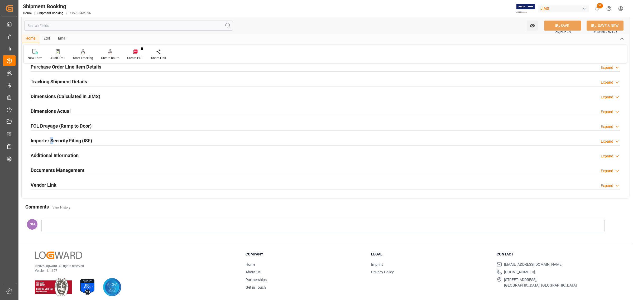
click at [51, 139] on h2 "Importer Security Filing (ISF)" at bounding box center [61, 140] width 61 height 7
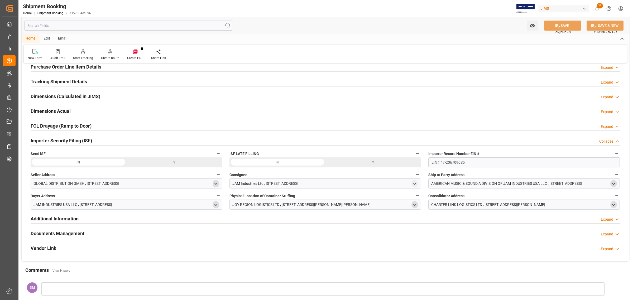
click at [216, 184] on polyline "open menu" at bounding box center [216, 183] width 2 height 1
click at [54, 56] on div "Audit Trail" at bounding box center [57, 58] width 15 height 5
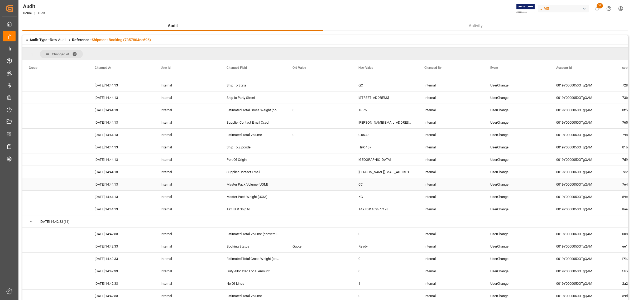
scroll to position [1089, 0]
click at [376, 209] on div "TAX ID# 102577178" at bounding box center [385, 208] width 66 height 12
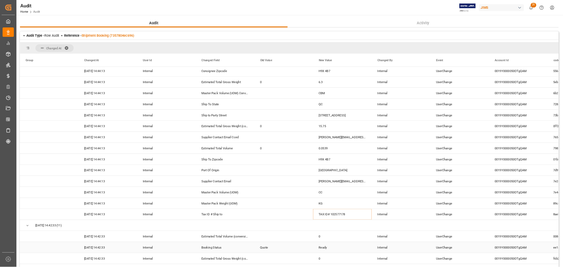
scroll to position [1023, 0]
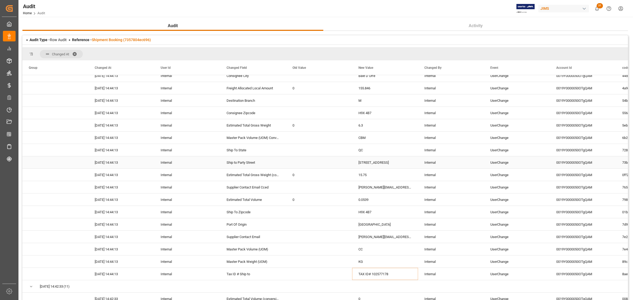
click at [366, 162] on div "[STREET_ADDRESS]" at bounding box center [385, 163] width 66 height 12
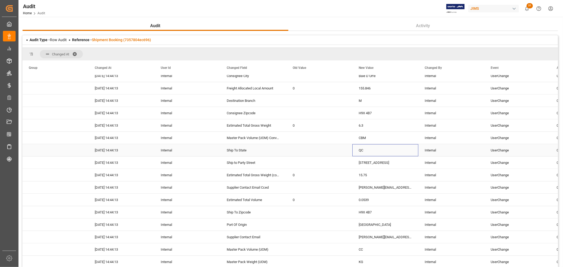
drag, startPoint x: 367, startPoint y: 151, endPoint x: 359, endPoint y: 151, distance: 8.2
click at [359, 151] on div "QC" at bounding box center [385, 150] width 66 height 12
click at [49, 80] on span "Press SPACE to select this row." at bounding box center [55, 76] width 53 height 12
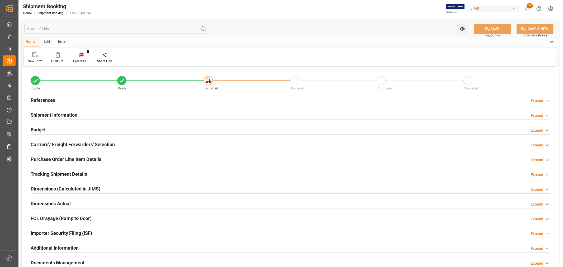
type input "0"
type input "[DATE] 00:00"
type input "[DATE]"
click at [41, 97] on h2 "References" at bounding box center [43, 100] width 25 height 7
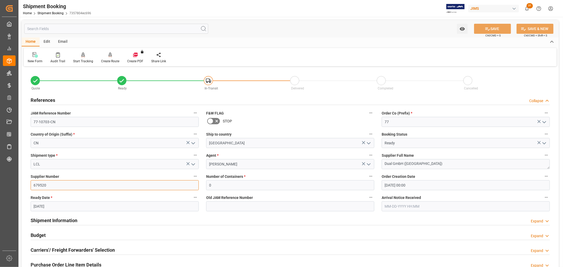
drag, startPoint x: 51, startPoint y: 186, endPoint x: 29, endPoint y: 188, distance: 21.8
click at [29, 188] on div "Supplier Number 679520" at bounding box center [115, 181] width 176 height 21
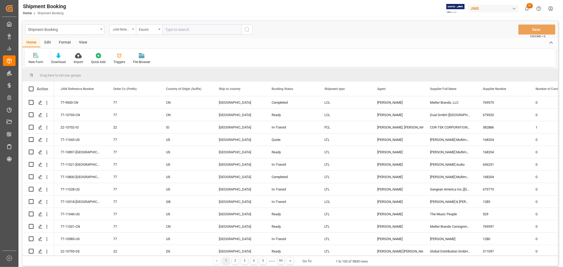
click at [132, 30] on div "JAM Reference Number" at bounding box center [123, 30] width 26 height 10
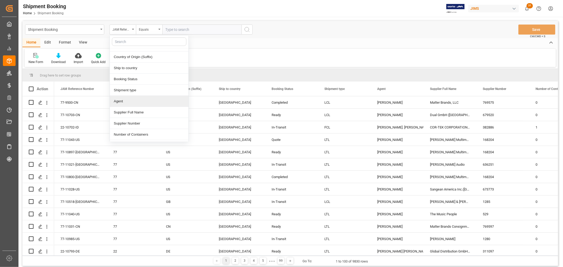
scroll to position [29, 0]
click at [136, 115] on div "Supplier Number" at bounding box center [149, 113] width 79 height 11
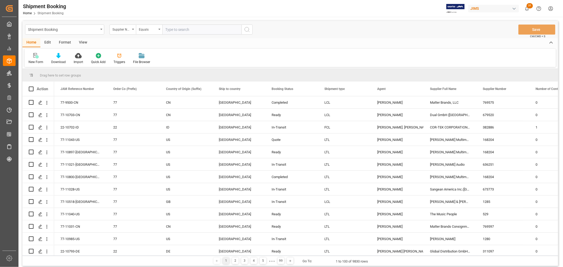
click at [169, 32] on input "text" at bounding box center [201, 30] width 79 height 10
paste input "679520"
type input "679520"
click at [248, 31] on line "search button" at bounding box center [248, 31] width 1 height 1
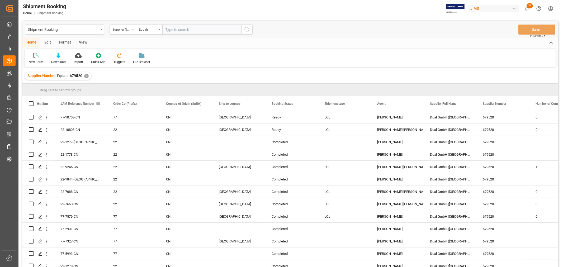
click at [99, 103] on span at bounding box center [98, 103] width 5 height 5
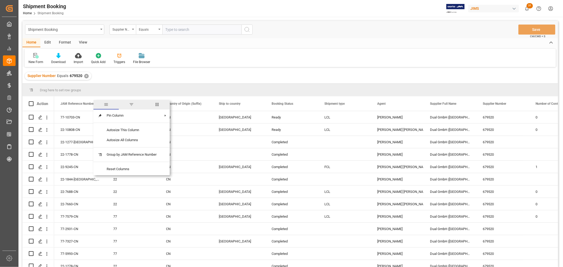
click at [134, 105] on span "filter" at bounding box center [131, 104] width 5 height 5
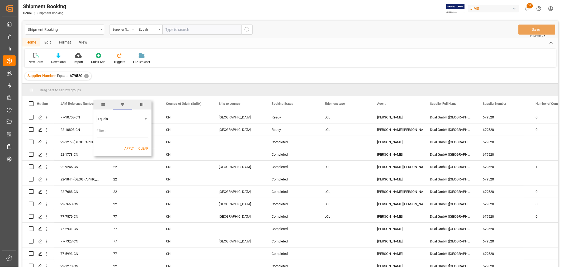
click at [146, 117] on span "Filtering operator" at bounding box center [145, 119] width 5 height 5
click at [105, 160] on span "Starts with" at bounding box center [106, 161] width 16 height 4
click at [107, 132] on input "Filter Value" at bounding box center [123, 132] width 52 height 11
type input "77"
click at [130, 146] on button "Apply" at bounding box center [129, 148] width 10 height 5
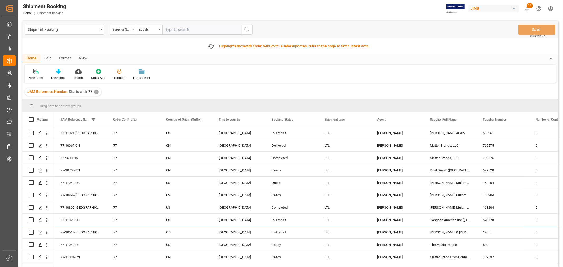
click at [176, 29] on input "text" at bounding box center [201, 30] width 79 height 10
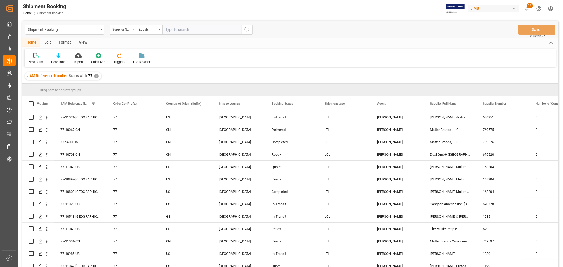
paste input "679520"
type input "679520"
click at [245, 29] on circle "search button" at bounding box center [247, 29] width 4 height 4
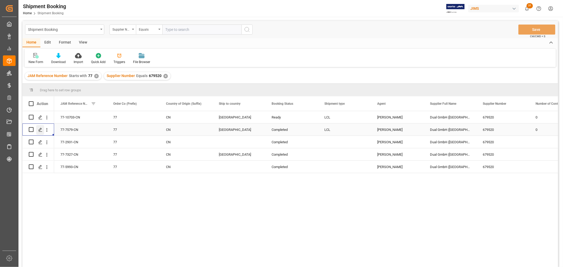
click at [41, 129] on icon "Press SPACE to select this row." at bounding box center [40, 130] width 4 height 4
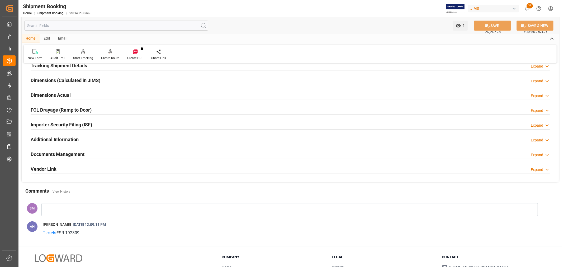
scroll to position [146, 0]
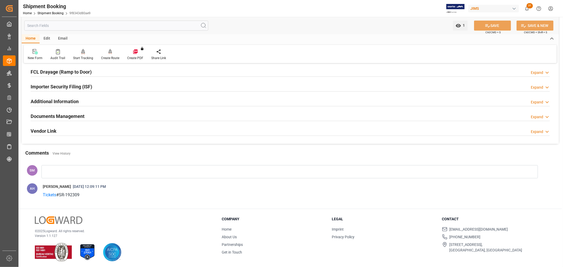
click at [53, 86] on h2 "Importer Security Filing (ISF)" at bounding box center [61, 86] width 61 height 7
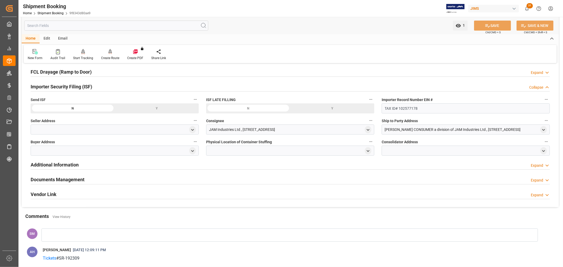
click at [391, 127] on div "[PERSON_NAME] CONSUMER a division of JAM Industries Ltd , [STREET_ADDRESS]" at bounding box center [453, 130] width 136 height 6
click at [390, 129] on div "[PERSON_NAME] CONSUMER a division of JAM Industries Ltd , [STREET_ADDRESS]" at bounding box center [453, 130] width 136 height 6
click at [460, 129] on icon "open menu" at bounding box center [543, 130] width 4 height 4
drag, startPoint x: 479, startPoint y: 157, endPoint x: 386, endPoint y: 157, distance: 92.1
click at [386, 157] on input "[PERSON_NAME] CONSUMER a division of JAM Industries Ltd" at bounding box center [464, 157] width 157 height 6
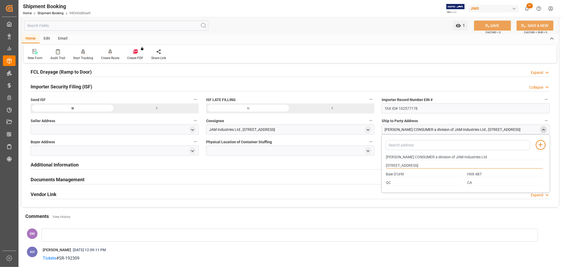
click at [373, 168] on div "Quote Ready In-Transit Delivered Completed Cancelled References Expand JAM Refe…" at bounding box center [290, 64] width 537 height 286
drag, startPoint x: 406, startPoint y: 176, endPoint x: 379, endPoint y: 176, distance: 26.4
click at [379, 176] on div "Quote Ready In-Transit Delivered Completed Cancelled References Expand JAM Refe…" at bounding box center [290, 64] width 537 height 286
drag, startPoint x: 485, startPoint y: 175, endPoint x: 463, endPoint y: 178, distance: 22.1
click at [460, 178] on div "Baie D’Urfé H9X 4B7" at bounding box center [464, 174] width 162 height 9
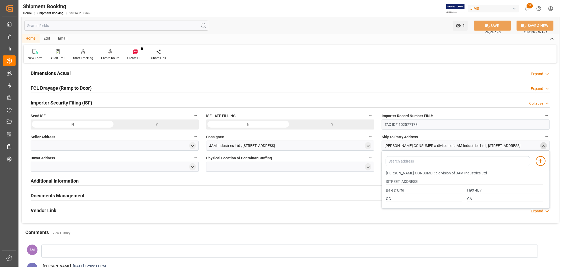
scroll to position [117, 0]
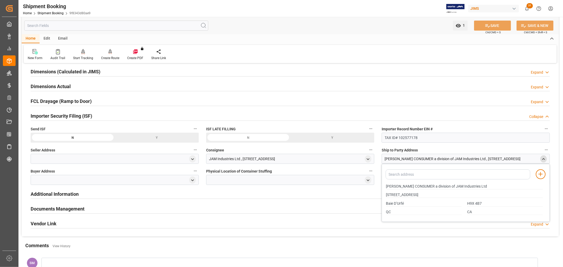
click at [460, 159] on div "close menu" at bounding box center [543, 158] width 7 height 7
click at [460, 159] on polyline "close menu" at bounding box center [543, 158] width 2 height 1
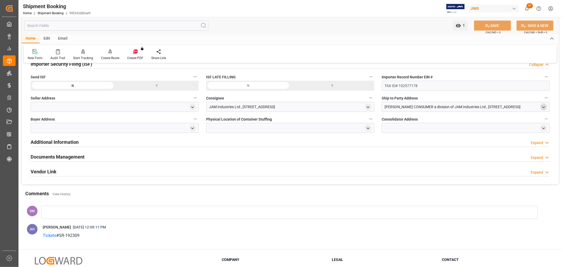
scroll to position [176, 0]
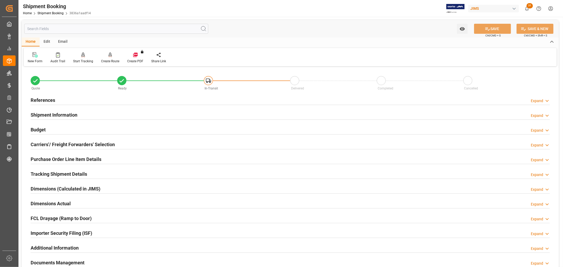
click at [46, 98] on h2 "References" at bounding box center [43, 100] width 25 height 7
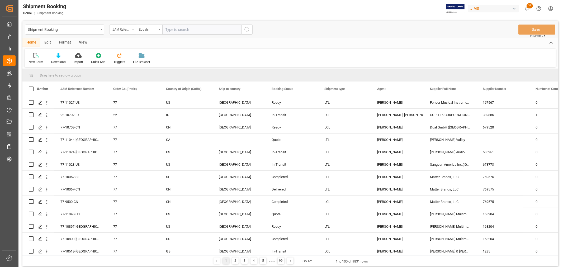
click at [159, 29] on icon "open menu" at bounding box center [159, 29] width 2 height 1
click at [132, 30] on div "JAM Reference Number" at bounding box center [123, 30] width 26 height 10
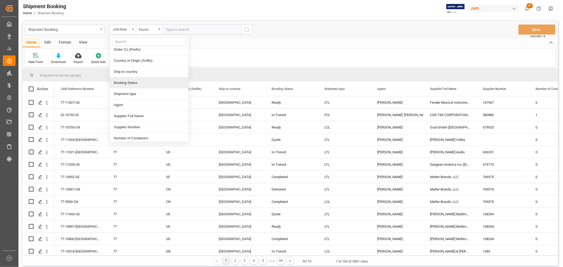
scroll to position [29, 0]
click at [135, 112] on div "Supplier Number" at bounding box center [149, 113] width 79 height 11
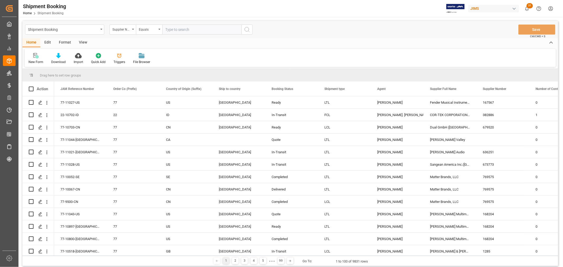
click at [174, 30] on input "text" at bounding box center [201, 30] width 79 height 10
paste input "311097"
type input "311097"
click at [246, 31] on circle "search button" at bounding box center [247, 29] width 4 height 4
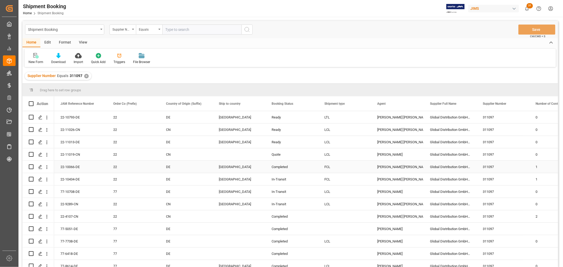
scroll to position [0, 0]
click at [41, 205] on icon "Press SPACE to select this row." at bounding box center [40, 204] width 4 height 4
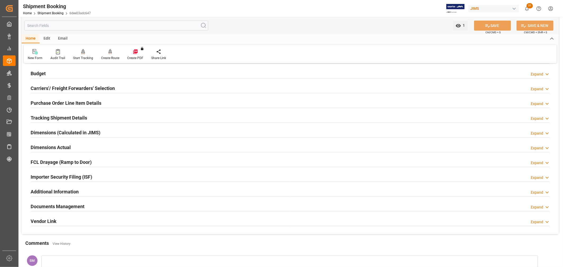
scroll to position [59, 0]
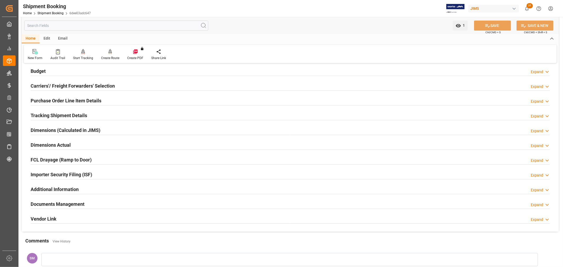
click at [56, 173] on h2 "Importer Security Filing (ISF)" at bounding box center [61, 174] width 61 height 7
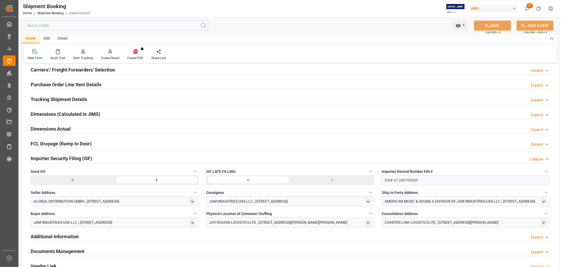
scroll to position [117, 0]
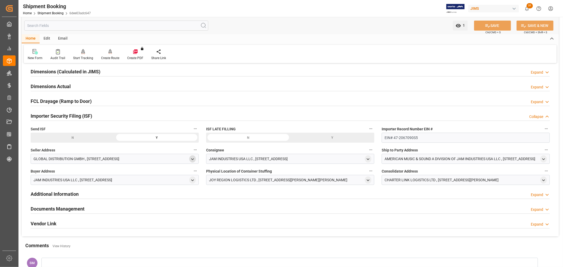
click at [193, 159] on polyline "open menu" at bounding box center [192, 159] width 2 height 1
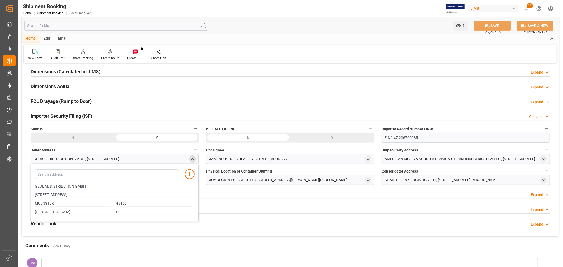
drag, startPoint x: 104, startPoint y: 187, endPoint x: 30, endPoint y: 186, distance: 74.7
click at [30, 186] on div "Quote Ready In-Transit Delivered Completed Cancelled References Expand JAM Refe…" at bounding box center [290, 94] width 537 height 286
drag, startPoint x: 74, startPoint y: 196, endPoint x: 32, endPoint y: 192, distance: 41.9
click at [32, 192] on div "[STREET_ADDRESS]" at bounding box center [113, 195] width 162 height 9
click at [88, 188] on input "GLOBAL DISTRIBUTION GMBH" at bounding box center [113, 187] width 157 height 6
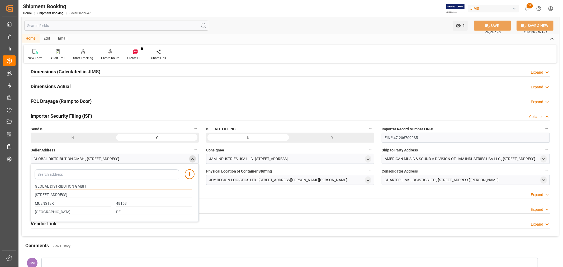
drag, startPoint x: 88, startPoint y: 187, endPoint x: 22, endPoint y: 187, distance: 66.0
click at [22, 187] on div "Quote Ready In-Transit Delivered Completed Cancelled References Expand JAM Refe…" at bounding box center [290, 94] width 537 height 286
drag, startPoint x: 75, startPoint y: 195, endPoint x: 31, endPoint y: 191, distance: 44.7
click at [31, 191] on div "Add address to address book GLOBAL DISTRIBUTION GMBH [STREET_ADDRESS]" at bounding box center [115, 193] width 168 height 58
drag, startPoint x: 57, startPoint y: 204, endPoint x: 25, endPoint y: 201, distance: 32.1
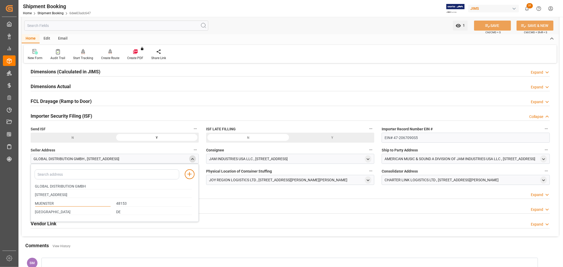
click at [25, 201] on div "Quote Ready In-Transit Delivered Completed Cancelled References Expand JAM Refe…" at bounding box center [290, 94] width 537 height 286
drag, startPoint x: 139, startPoint y: 205, endPoint x: 110, endPoint y: 202, distance: 29.0
click at [110, 202] on div "MUENSTER 48153" at bounding box center [113, 203] width 162 height 9
drag, startPoint x: 85, startPoint y: 213, endPoint x: 22, endPoint y: 210, distance: 62.9
click at [22, 210] on div "Quote Ready In-Transit Delivered Completed Cancelled References Expand JAM Refe…" at bounding box center [290, 94] width 537 height 286
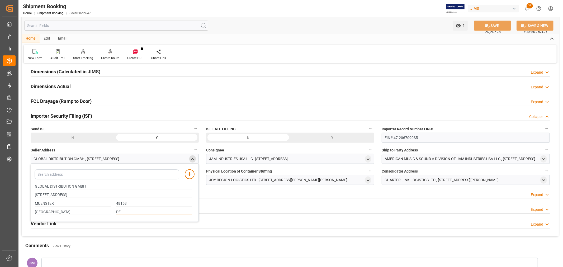
drag, startPoint x: 124, startPoint y: 213, endPoint x: 116, endPoint y: 213, distance: 7.9
click at [116, 213] on input "DE" at bounding box center [154, 212] width 76 height 6
click at [368, 160] on icon "open menu" at bounding box center [368, 159] width 4 height 4
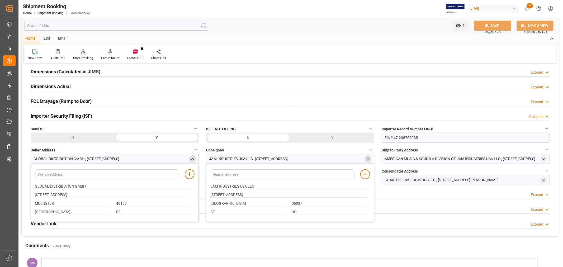
drag, startPoint x: 254, startPoint y: 193, endPoint x: 207, endPoint y: 194, distance: 47.0
click at [207, 194] on div "Add address to address book JAM INDUSTRIES USA LLC [STREET_ADDRESS]" at bounding box center [290, 193] width 168 height 58
drag, startPoint x: 300, startPoint y: 211, endPoint x: 290, endPoint y: 211, distance: 10.0
click at [290, 211] on div "US" at bounding box center [329, 212] width 81 height 9
click at [460, 179] on icon "open menu" at bounding box center [543, 180] width 4 height 4
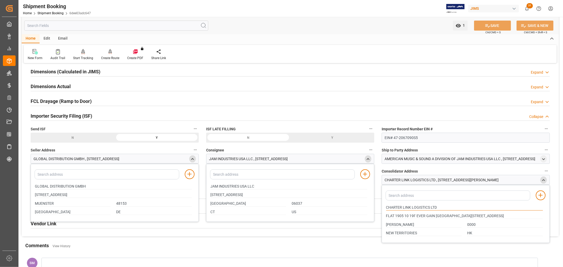
drag, startPoint x: 446, startPoint y: 207, endPoint x: 381, endPoint y: 202, distance: 65.7
click at [381, 202] on div "Quote Ready In-Transit Delivered Completed Cancelled References Expand JAM Refe…" at bounding box center [290, 94] width 537 height 286
drag, startPoint x: 500, startPoint y: 217, endPoint x: 379, endPoint y: 210, distance: 121.9
click at [379, 210] on div "Quote Ready In-Transit Delivered Completed Cancelled References Expand JAM Refe…" at bounding box center [290, 94] width 537 height 286
drag, startPoint x: 396, startPoint y: 226, endPoint x: 382, endPoint y: 226, distance: 14.0
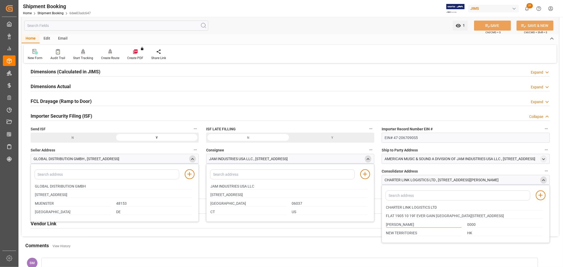
click at [382, 218] on div "Add address to address book CHARTER LINK LOGISTICS LTD [STREET_ADDRESS][PERSON_…" at bounding box center [466, 214] width 168 height 58
drag, startPoint x: 466, startPoint y: 225, endPoint x: 463, endPoint y: 225, distance: 3.2
click at [460, 218] on div "[PERSON_NAME] 0000" at bounding box center [464, 224] width 162 height 9
drag, startPoint x: 421, startPoint y: 235, endPoint x: 383, endPoint y: 234, distance: 38.3
click at [383, 218] on div "Add address to address book CHARTER LINK LOGISTICS LTD [STREET_ADDRESS][PERSON_…" at bounding box center [466, 214] width 168 height 58
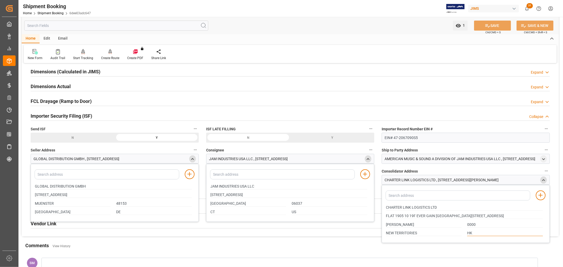
drag, startPoint x: 476, startPoint y: 233, endPoint x: 450, endPoint y: 233, distance: 25.9
click at [450, 218] on div "NEW TERRITORIES HK" at bounding box center [464, 233] width 162 height 9
click at [366, 160] on icon "close menu" at bounding box center [368, 159] width 4 height 4
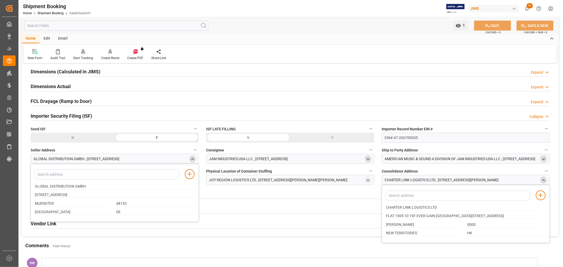
click at [460, 159] on icon "open menu" at bounding box center [543, 159] width 4 height 4
click at [460, 159] on icon "close menu" at bounding box center [543, 159] width 4 height 4
click at [460, 179] on icon "close menu" at bounding box center [543, 180] width 4 height 4
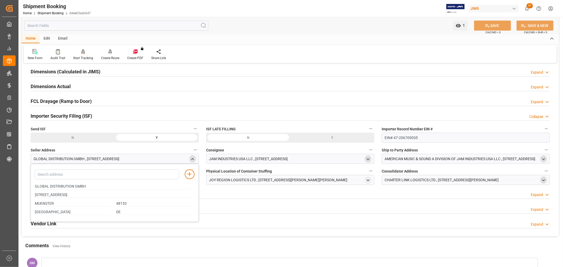
click at [194, 159] on polyline "close menu" at bounding box center [192, 158] width 2 height 1
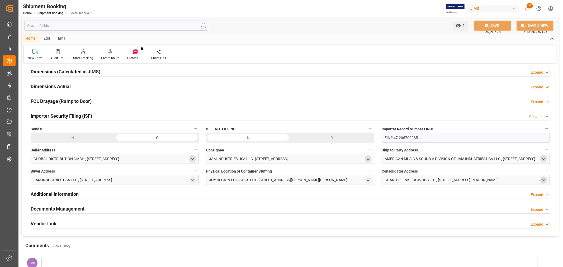
click at [238, 180] on div "JOY REGION LOGISTICS LTD , [STREET_ADDRESS][PERSON_NAME][PERSON_NAME]" at bounding box center [278, 180] width 138 height 6
click at [368, 178] on icon "open menu" at bounding box center [368, 180] width 4 height 4
drag, startPoint x: 258, startPoint y: 208, endPoint x: 207, endPoint y: 209, distance: 51.5
click at [207, 209] on div "Add address to address book JOY REGION LOGISTICS LTD [STREET_ADDRESS][PERSON_NA…" at bounding box center [290, 214] width 168 height 58
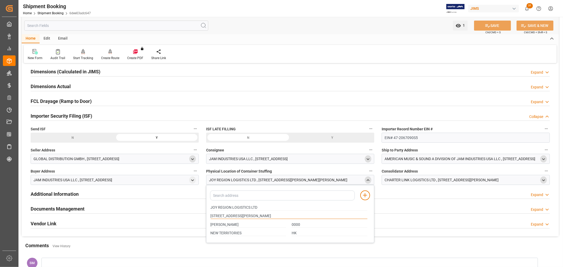
drag, startPoint x: 358, startPoint y: 217, endPoint x: 201, endPoint y: 211, distance: 156.9
click at [201, 211] on div "Quote Ready In-Transit Delivered Completed Cancelled References Expand JAM Refe…" at bounding box center [290, 94] width 537 height 286
drag, startPoint x: 261, startPoint y: 209, endPoint x: 202, endPoint y: 206, distance: 58.2
click at [202, 206] on div "Quote Ready In-Transit Delivered Completed Cancelled References Expand JAM Refe…" at bounding box center [290, 94] width 537 height 286
drag, startPoint x: 249, startPoint y: 224, endPoint x: 201, endPoint y: 225, distance: 48.3
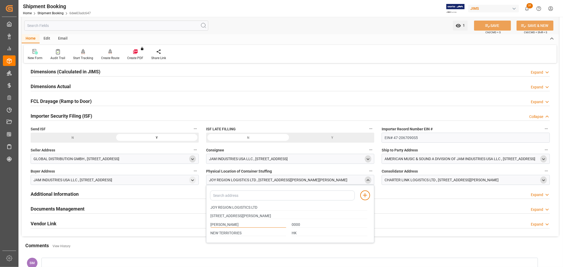
click at [201, 218] on div "Quote Ready In-Transit Delivered Completed Cancelled References Expand JAM Refe…" at bounding box center [290, 94] width 537 height 286
drag, startPoint x: 308, startPoint y: 225, endPoint x: 288, endPoint y: 224, distance: 19.3
click at [288, 218] on div "[PERSON_NAME] 0000" at bounding box center [289, 224] width 162 height 9
drag, startPoint x: 258, startPoint y: 233, endPoint x: 203, endPoint y: 233, distance: 55.4
click at [203, 218] on div "Quote Ready In-Transit Delivered Completed Cancelled References Expand JAM Refe…" at bounding box center [290, 94] width 537 height 286
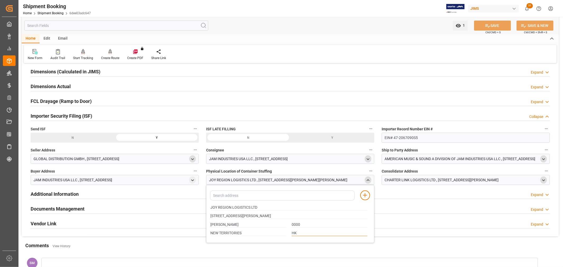
drag, startPoint x: 304, startPoint y: 234, endPoint x: 286, endPoint y: 234, distance: 18.2
click at [286, 218] on div "NEW TERRITORIES HK" at bounding box center [289, 233] width 162 height 9
click at [460, 159] on polyline "open menu" at bounding box center [543, 159] width 2 height 1
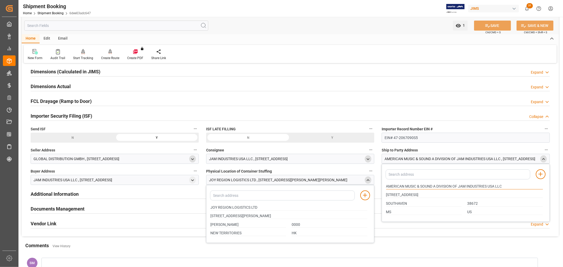
drag, startPoint x: 508, startPoint y: 186, endPoint x: 376, endPoint y: 185, distance: 131.7
click at [376, 185] on div "Quote Ready In-Transit Delivered Completed Cancelled References Expand JAM Refe…" at bounding box center [290, 94] width 537 height 286
drag, startPoint x: 411, startPoint y: 197, endPoint x: 373, endPoint y: 199, distance: 37.3
click at [373, 199] on div "Quote Ready In-Transit Delivered Completed Cancelled References Expand JAM Refe…" at bounding box center [290, 94] width 537 height 286
drag, startPoint x: 410, startPoint y: 204, endPoint x: 387, endPoint y: 205, distance: 23.8
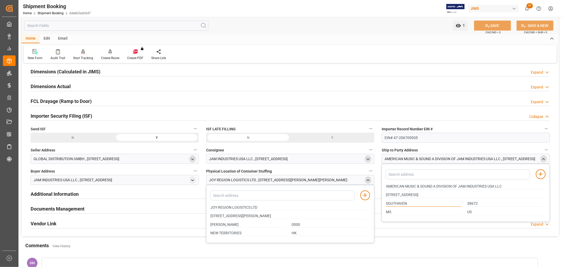
click at [387, 205] on input "SOUTHAVEN" at bounding box center [424, 204] width 76 height 6
click at [191, 180] on polyline "open menu" at bounding box center [192, 180] width 2 height 1
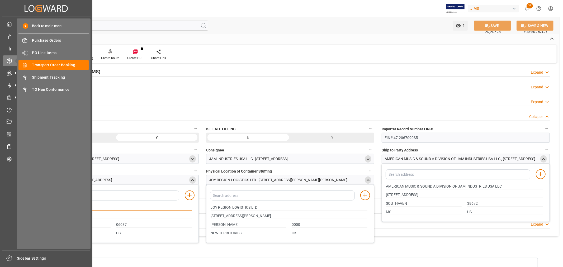
drag, startPoint x: 86, startPoint y: 208, endPoint x: 18, endPoint y: 209, distance: 68.4
click at [18, 209] on div "Created by potrace 1.15, written by [PERSON_NAME] [DATE]-[DATE] Created by potr…" at bounding box center [281, 133] width 563 height 267
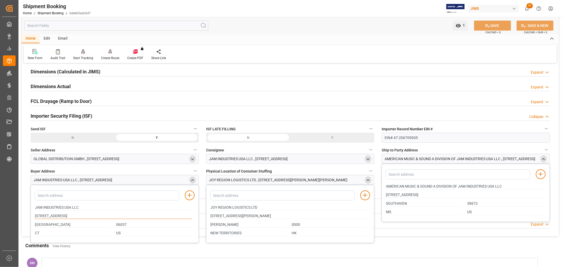
drag, startPoint x: 48, startPoint y: 215, endPoint x: 19, endPoint y: 215, distance: 28.5
click at [19, 215] on div "1 Watch Option SAVE Ctrl/CMD + S SAVE & NEW Ctrl/CMD + Shift + S Home Edit Emai…" at bounding box center [289, 155] width 543 height 511
drag, startPoint x: 57, startPoint y: 226, endPoint x: 25, endPoint y: 224, distance: 32.5
click at [25, 218] on div "Quote Ready In-Transit Delivered Completed Cancelled References Expand JAM Refe…" at bounding box center [290, 94] width 537 height 286
drag, startPoint x: 134, startPoint y: 227, endPoint x: 114, endPoint y: 226, distance: 19.6
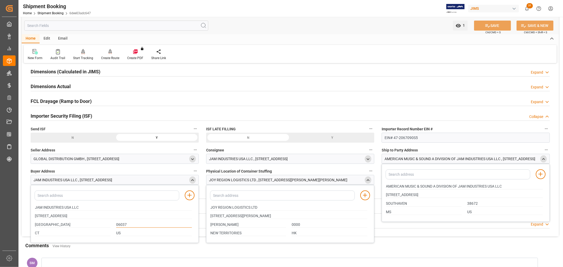
click at [114, 218] on div "06037" at bounding box center [153, 224] width 81 height 9
drag, startPoint x: 43, startPoint y: 234, endPoint x: 25, endPoint y: 231, distance: 18.2
click at [25, 218] on div "Quote Ready In-Transit Delivered Completed Cancelled References Expand JAM Refe…" at bounding box center [290, 94] width 537 height 286
click at [112, 218] on div "CT US" at bounding box center [113, 233] width 162 height 9
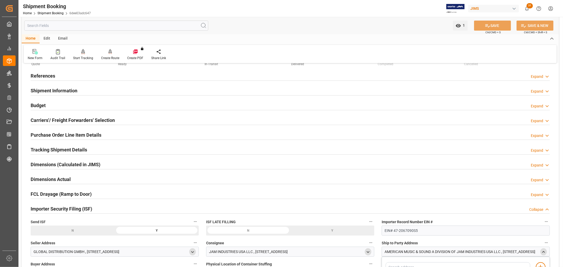
scroll to position [0, 0]
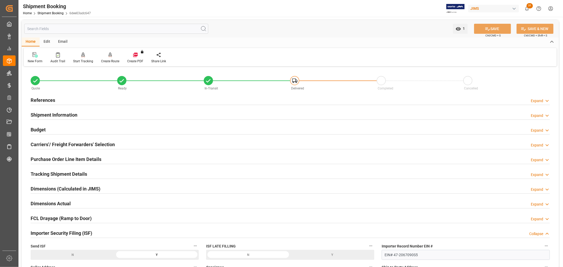
click at [50, 113] on h2 "Shipment Information" at bounding box center [54, 114] width 47 height 7
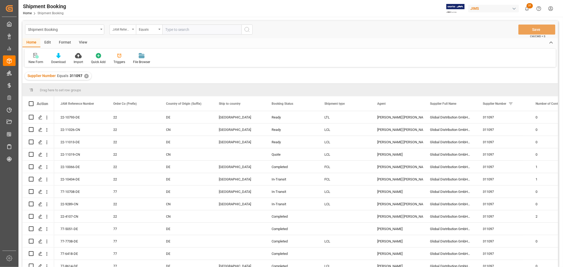
click at [132, 28] on div "JAM Reference Number" at bounding box center [123, 30] width 26 height 10
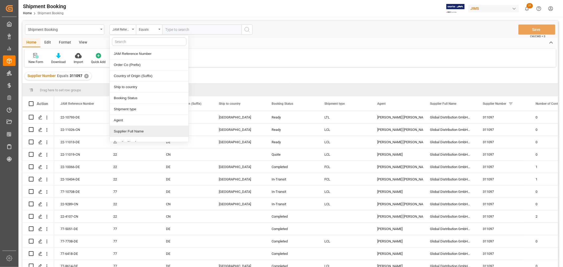
scroll to position [29, 0]
drag, startPoint x: 130, startPoint y: 114, endPoint x: 140, endPoint y: 91, distance: 25.6
click at [130, 114] on div "Supplier Number" at bounding box center [149, 113] width 79 height 11
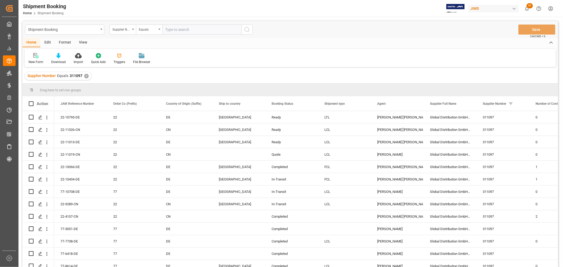
click at [187, 28] on input "text" at bounding box center [201, 30] width 79 height 10
paste input "311097"
type input "311097"
click at [247, 28] on icon "search button" at bounding box center [247, 29] width 6 height 6
click at [82, 42] on div "View" at bounding box center [83, 42] width 16 height 9
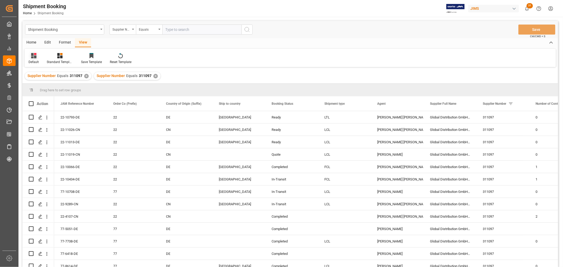
click at [31, 61] on div "Default" at bounding box center [34, 62] width 10 height 5
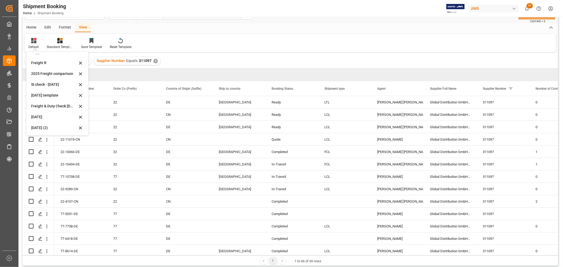
scroll to position [29, 0]
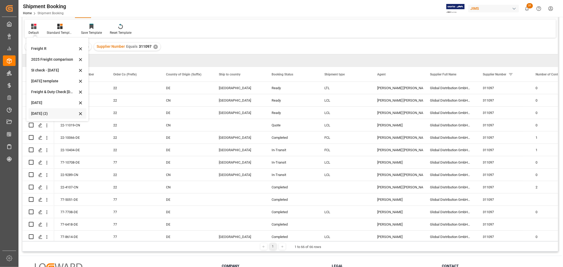
click at [39, 112] on div "[DATE] (2)" at bounding box center [54, 114] width 46 height 6
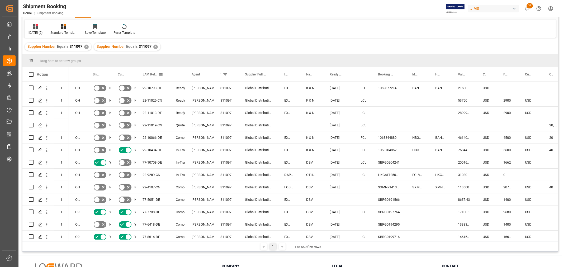
click at [159, 75] on span at bounding box center [160, 74] width 5 height 5
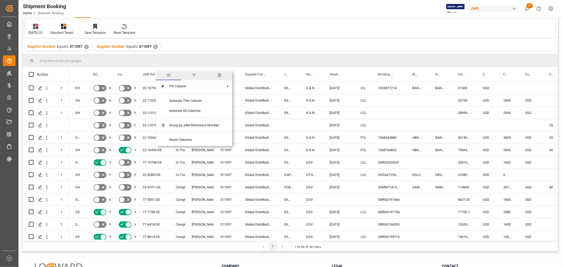
click at [196, 75] on span "filter" at bounding box center [194, 75] width 5 height 5
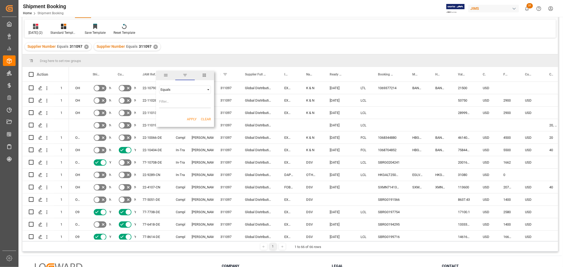
click at [209, 88] on span "Filtering operator" at bounding box center [208, 89] width 5 height 5
click at [174, 130] on span "Starts with" at bounding box center [168, 132] width 16 height 4
click at [170, 99] on input "Filter Value" at bounding box center [185, 103] width 52 height 11
type input "22"
click at [191, 117] on button "Apply" at bounding box center [192, 119] width 10 height 5
